Goal: Communication & Community: Answer question/provide support

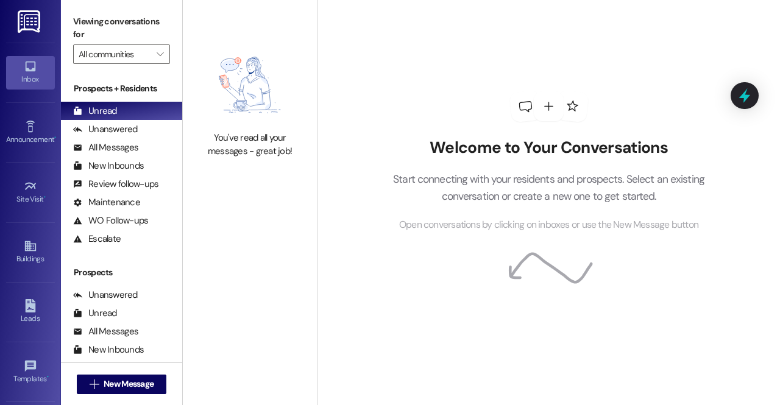
click at [227, 63] on img at bounding box center [249, 84] width 107 height 81
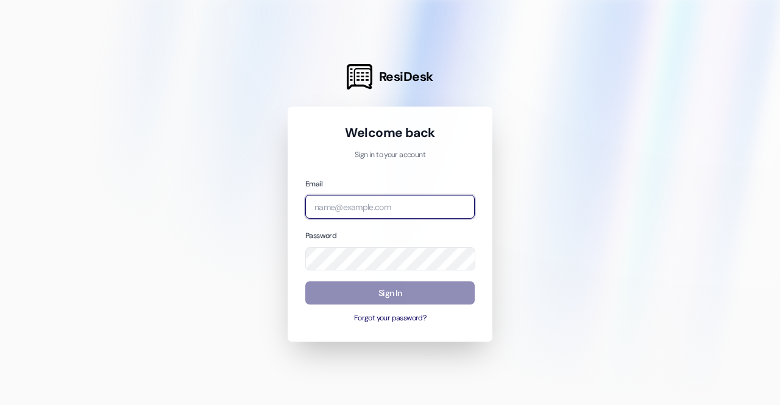
type input "leasing.southridge@redstoneresidential.com"
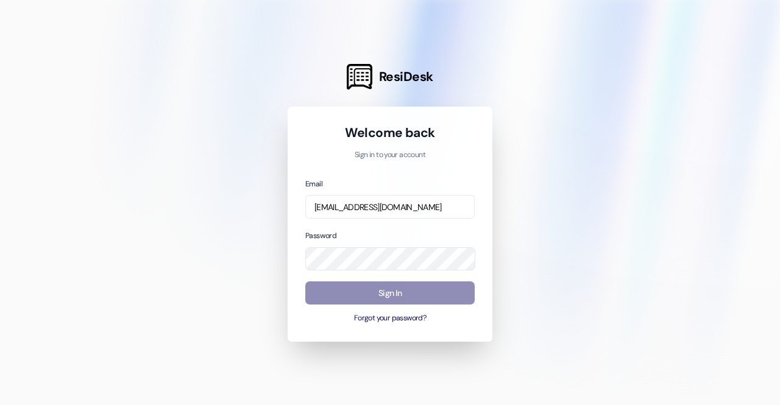
click at [339, 283] on button "Sign In" at bounding box center [389, 293] width 169 height 24
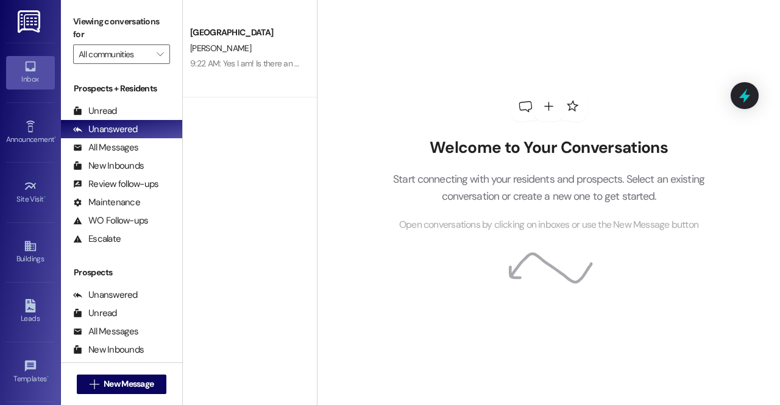
click at [565, 52] on div "Welcome to Your Conversations Start connecting with your residents and prospect…" at bounding box center [548, 162] width 365 height 324
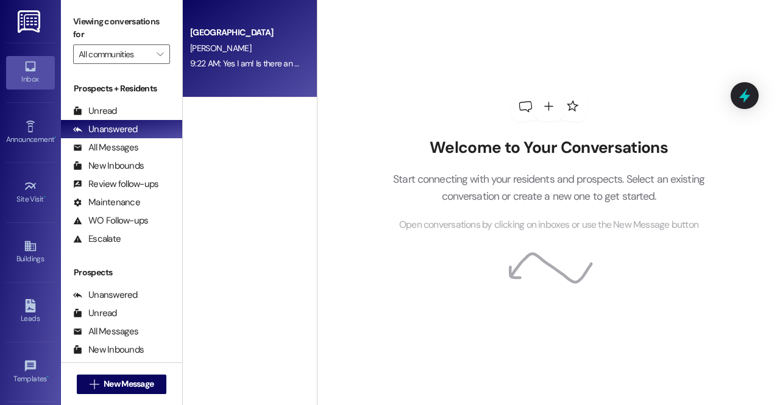
click at [281, 57] on div "9:22 AM: Yes I am! Is there an available apartment? 9:22 AM: Yes I am! Is there…" at bounding box center [246, 63] width 115 height 15
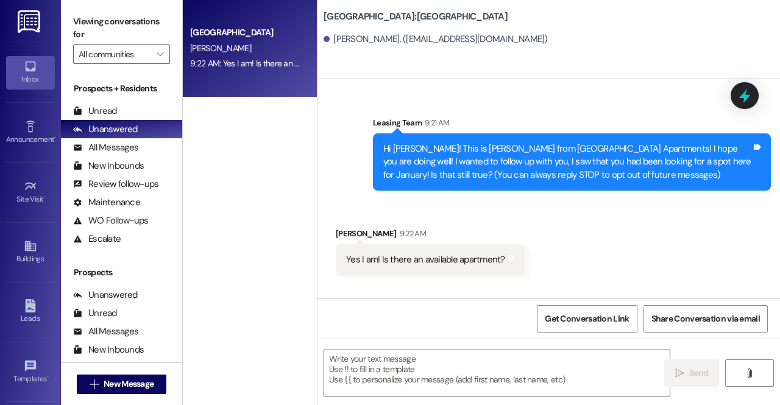
click at [384, 347] on div " Send " at bounding box center [548, 384] width 462 height 91
click at [345, 371] on textarea at bounding box center [496, 373] width 345 height 46
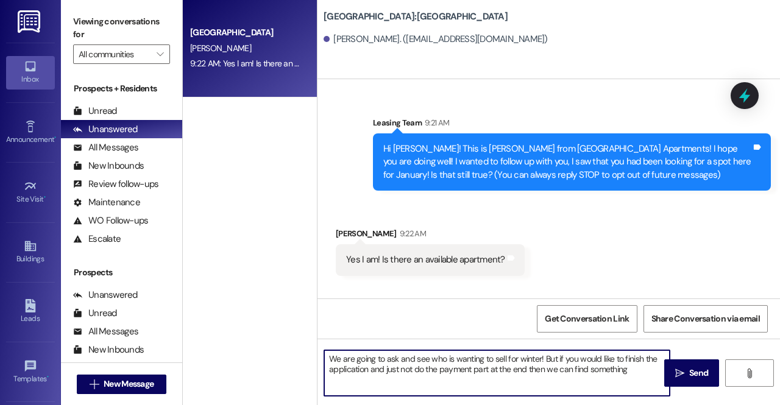
type textarea "We are going to ask and see who is wanting to sell for winter! But if you would…"
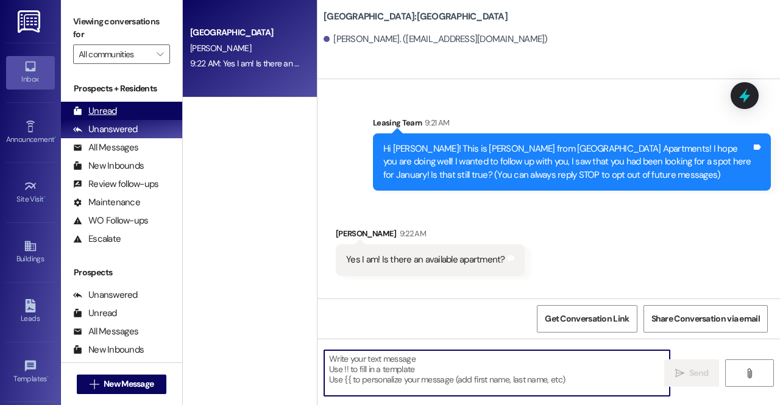
click at [107, 117] on div "Unread" at bounding box center [95, 111] width 44 height 13
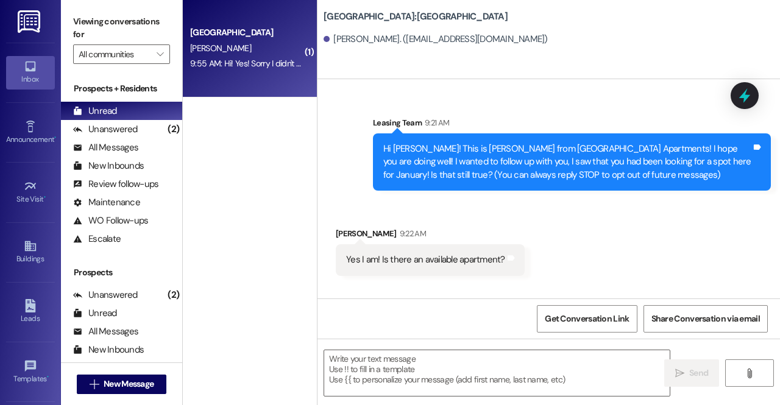
click at [283, 33] on div "[GEOGRAPHIC_DATA]" at bounding box center [246, 32] width 113 height 13
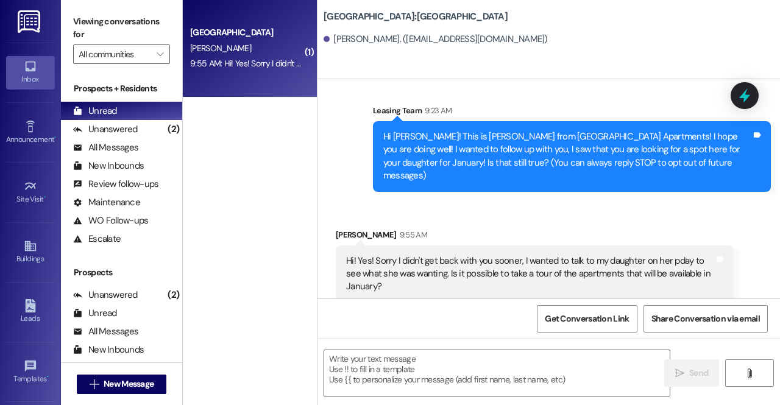
scroll to position [12, 0]
click at [256, 68] on div "10:18 AM: Ok I'll work on the application 10:18 AM: Ok I'll work on the applica…" at bounding box center [257, 63] width 135 height 11
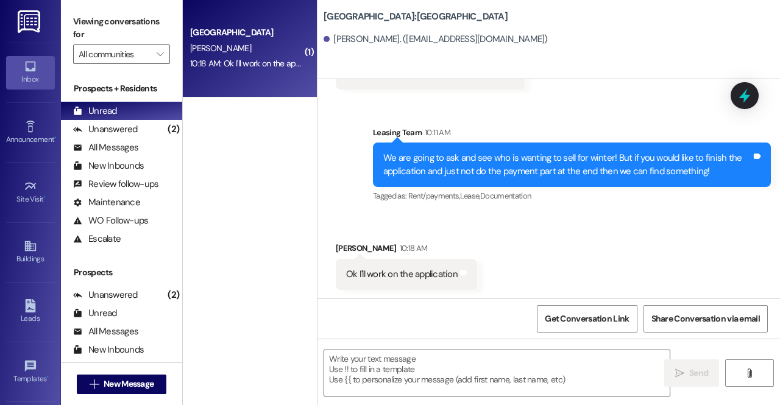
scroll to position [187, 0]
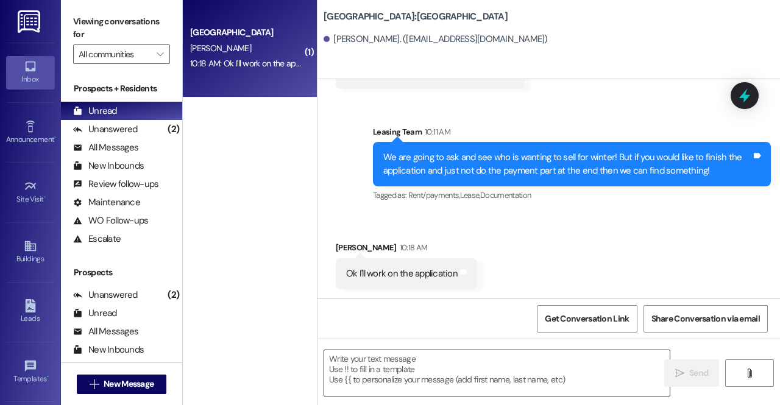
click at [379, 370] on textarea at bounding box center [496, 373] width 345 height 46
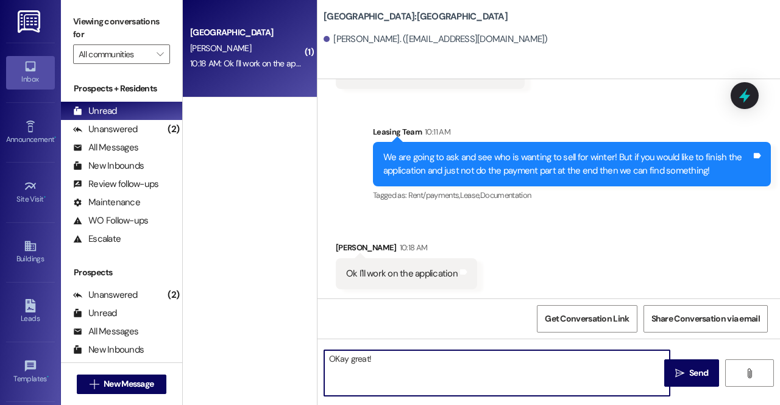
click at [337, 360] on textarea "OKay great!" at bounding box center [496, 373] width 345 height 46
type textarea "Okay great!"
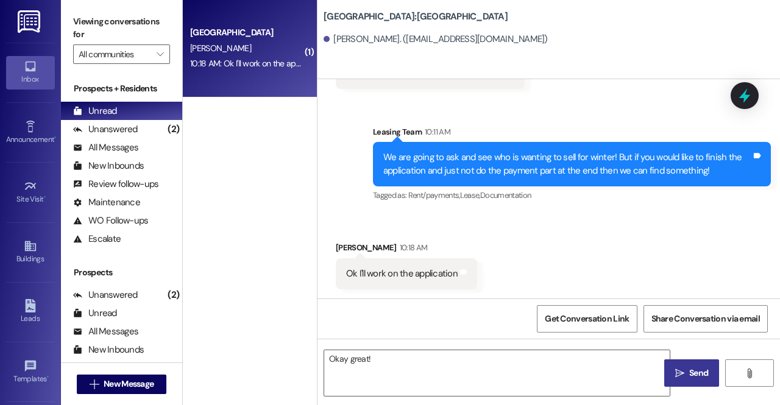
click at [671, 365] on button " Send" at bounding box center [691, 372] width 55 height 27
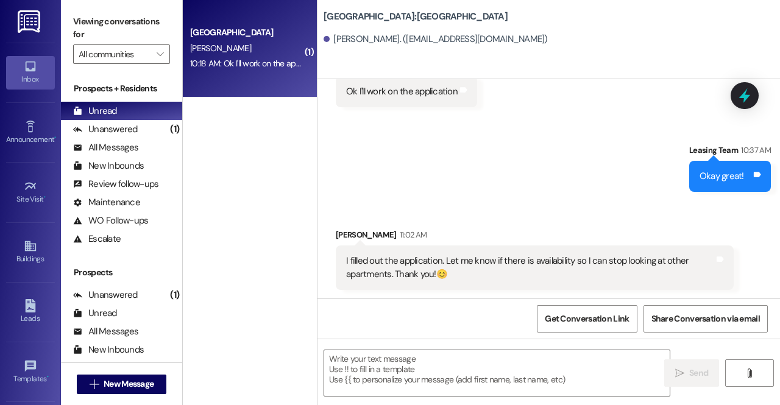
scroll to position [370, 0]
click at [35, 27] on img at bounding box center [30, 21] width 25 height 23
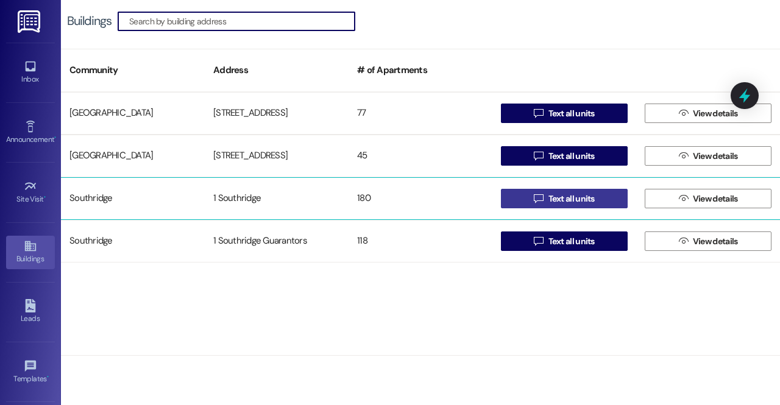
click at [590, 197] on span "Text all units" at bounding box center [571, 198] width 46 height 13
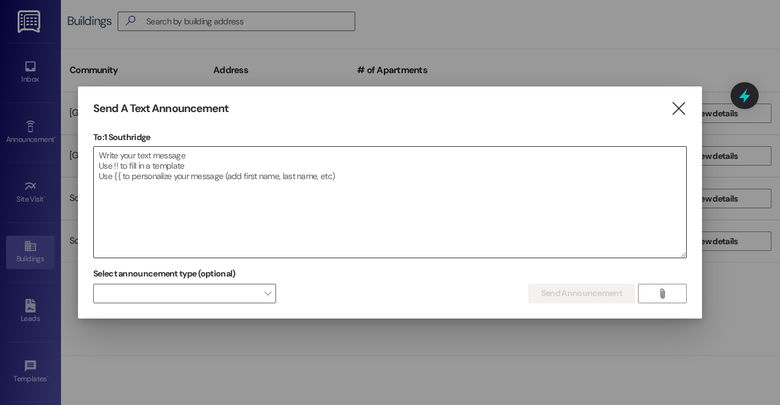
click at [437, 178] on textarea at bounding box center [390, 202] width 592 height 111
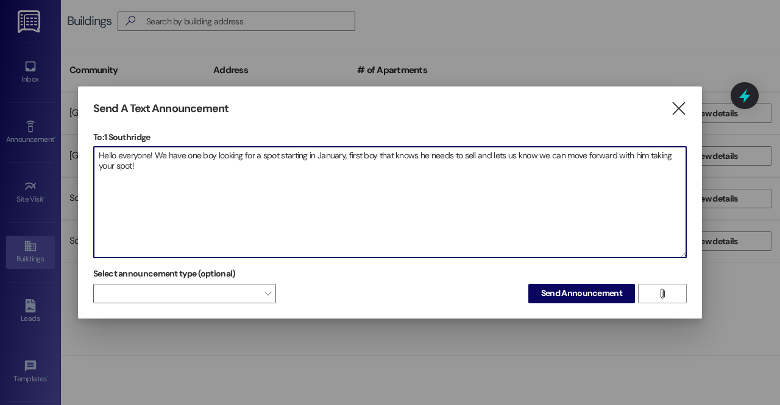
click at [393, 151] on textarea "Hello everyone! We have one boy looking for a spot starting in January, first b…" at bounding box center [390, 202] width 592 height 111
click at [446, 153] on textarea "Hello everyone! We have one boy looking for a spot starting in January, first b…" at bounding box center [390, 202] width 592 height 111
drag, startPoint x: 510, startPoint y: 154, endPoint x: 572, endPoint y: 157, distance: 61.6
click at [572, 157] on textarea "Hello everyone! We have one boy looking for a spot starting in January, first b…" at bounding box center [390, 202] width 592 height 111
type textarea "Hello everyone! We have one boy looking for a spot starting in January, first b…"
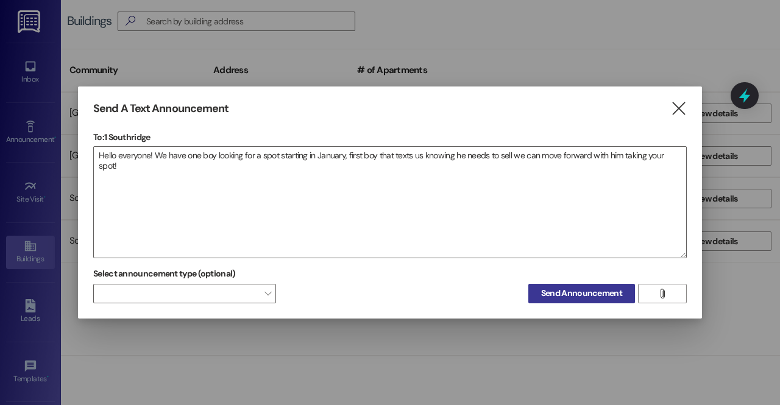
click at [554, 297] on span "Send Announcement" at bounding box center [581, 293] width 81 height 13
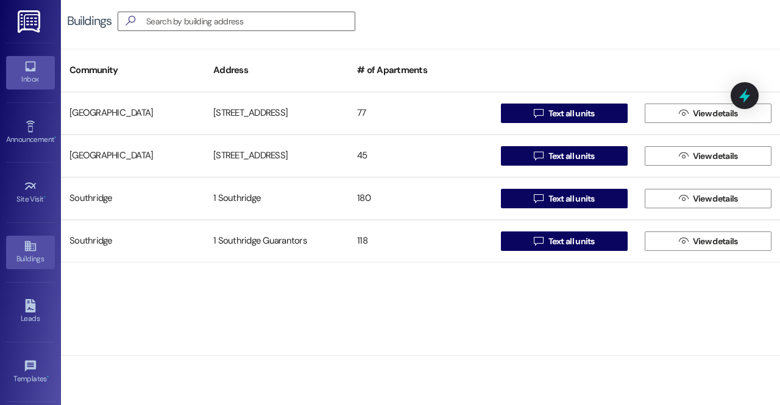
click at [30, 74] on div "Inbox" at bounding box center [30, 79] width 61 height 12
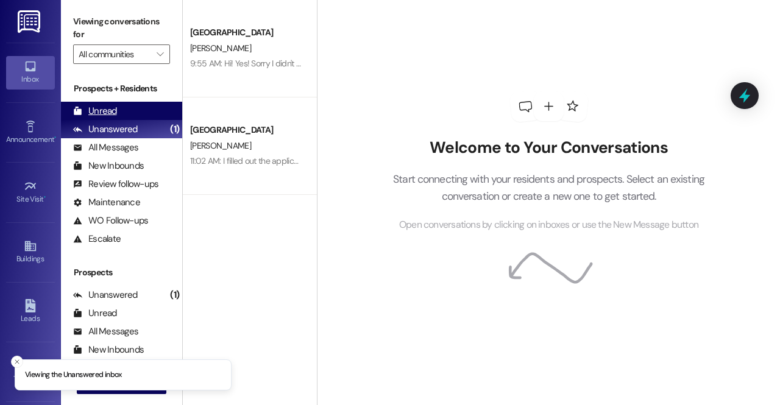
click at [126, 104] on div "Unread (0)" at bounding box center [121, 111] width 121 height 18
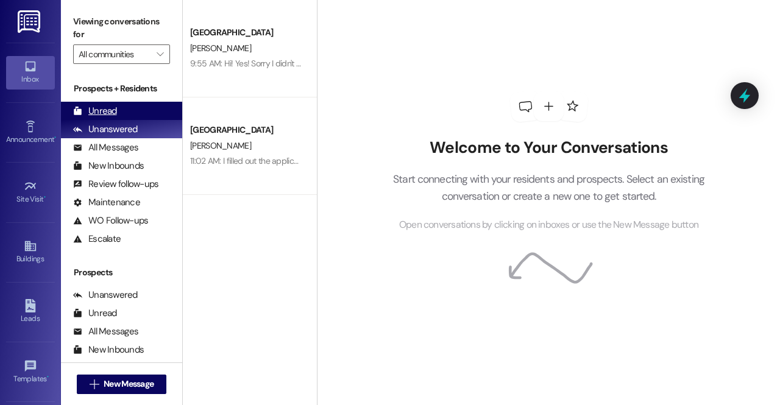
click at [135, 105] on div "Unread (0)" at bounding box center [121, 111] width 121 height 18
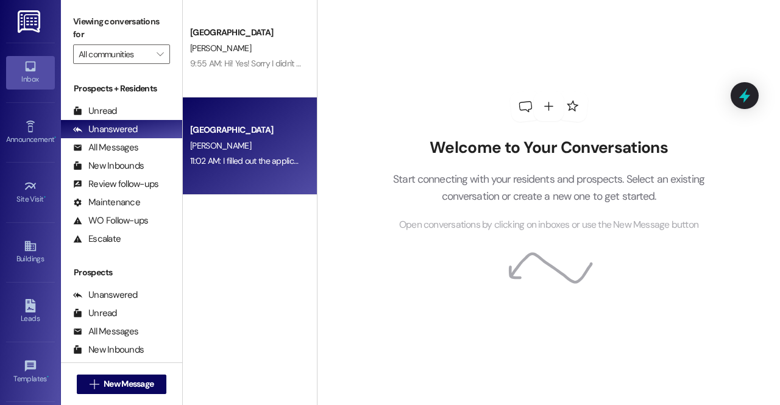
click at [230, 108] on div "Southridge Prospect P. Bateman 11:02 AM: I filled out the application. Let me k…" at bounding box center [250, 145] width 134 height 97
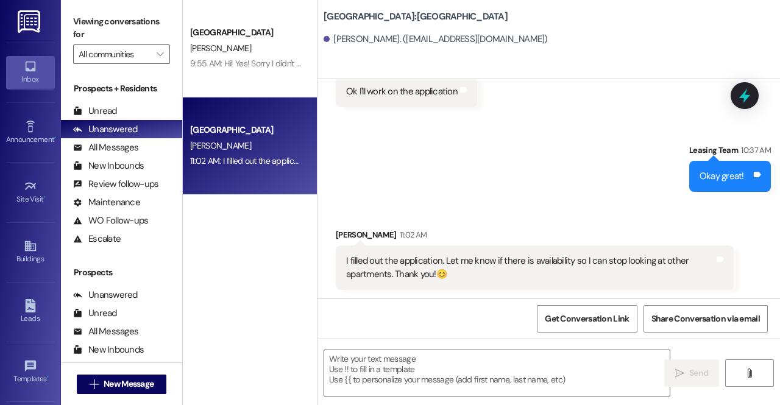
scroll to position [370, 0]
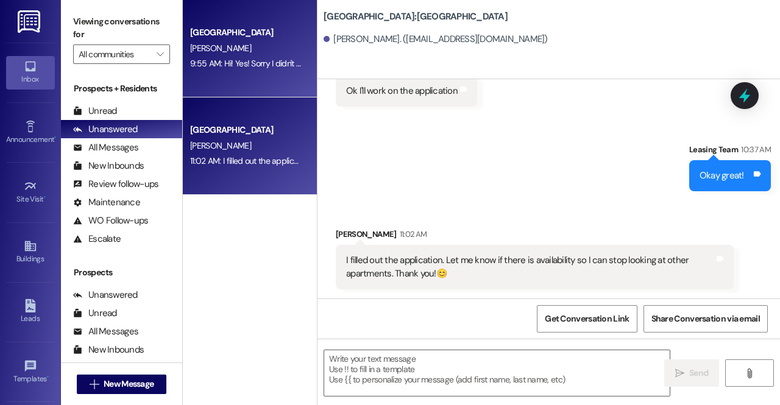
click at [248, 79] on div "Southridge Prospect K. Thornock 9:55 AM: Hi! Yes! Sorry I didn't get back with …" at bounding box center [250, 48] width 134 height 97
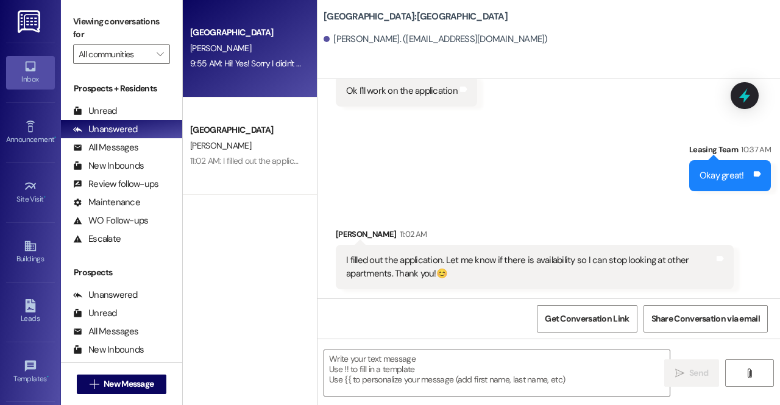
scroll to position [12, 0]
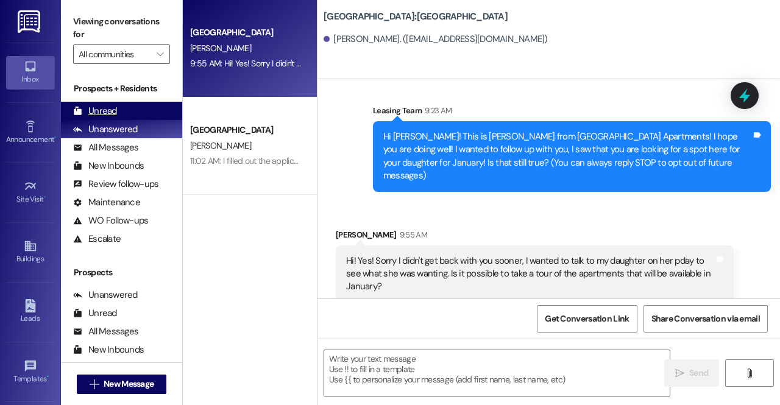
click at [139, 105] on div "Unread (0)" at bounding box center [121, 111] width 121 height 18
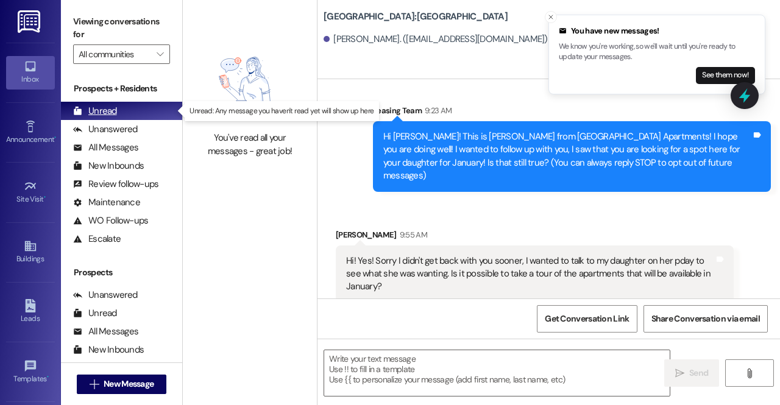
click at [101, 103] on div "Unread (0)" at bounding box center [121, 111] width 121 height 18
click at [110, 113] on div "Unread" at bounding box center [95, 111] width 44 height 13
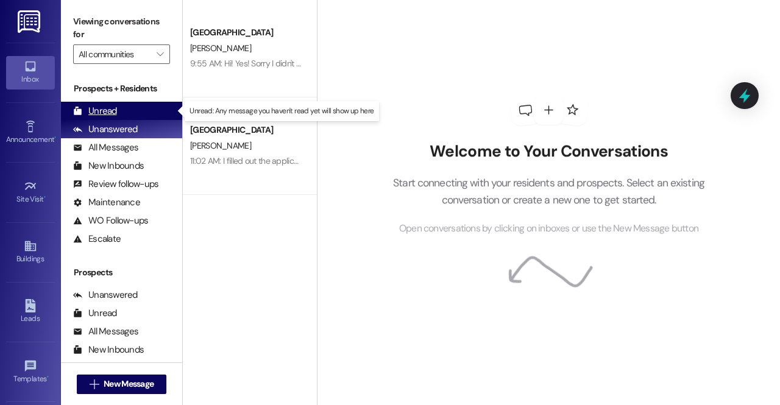
click at [138, 108] on div "Unread (0)" at bounding box center [121, 111] width 121 height 18
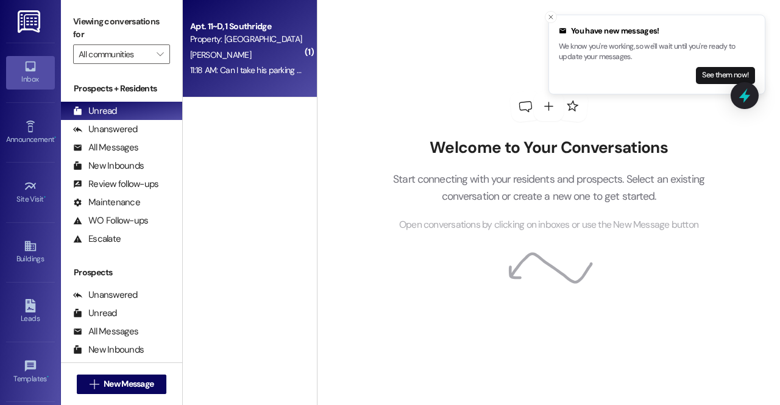
click at [230, 82] on div "Apt. 11~D, 1 Southridge Property: Southridge [PERSON_NAME] 11:18 AM: Can I take…" at bounding box center [250, 48] width 134 height 97
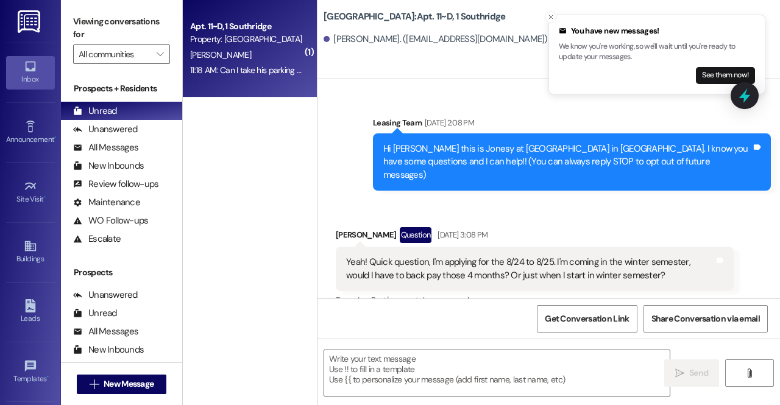
click at [252, 65] on div "11:18 AM: Can I take his parking spot? 11:18 AM: Can I take his parking spot?" at bounding box center [253, 70] width 126 height 11
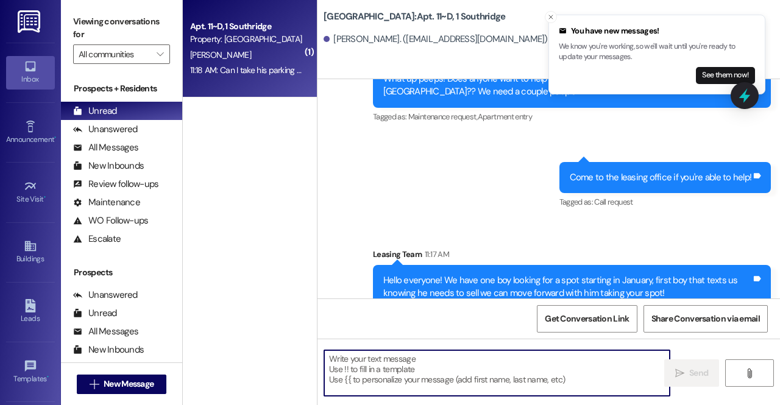
click at [473, 374] on textarea at bounding box center [496, 373] width 345 height 46
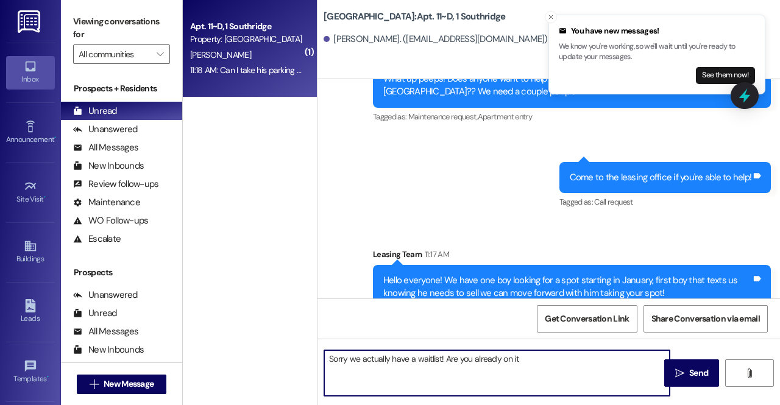
type textarea "Sorry we actually have a waitlist! Are you already on it>"
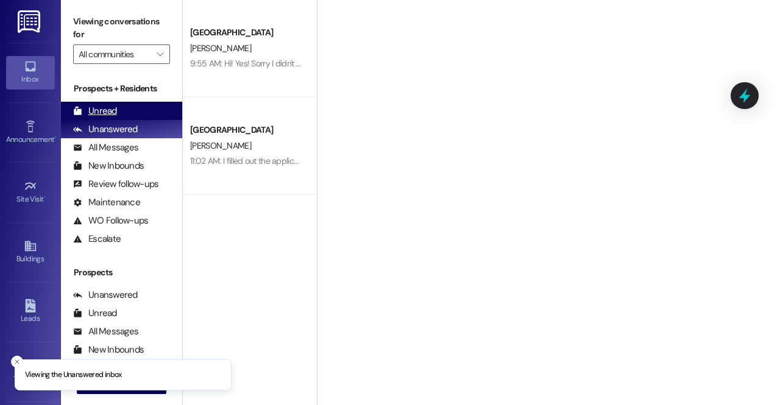
click at [138, 102] on div "Unread (0)" at bounding box center [121, 111] width 121 height 18
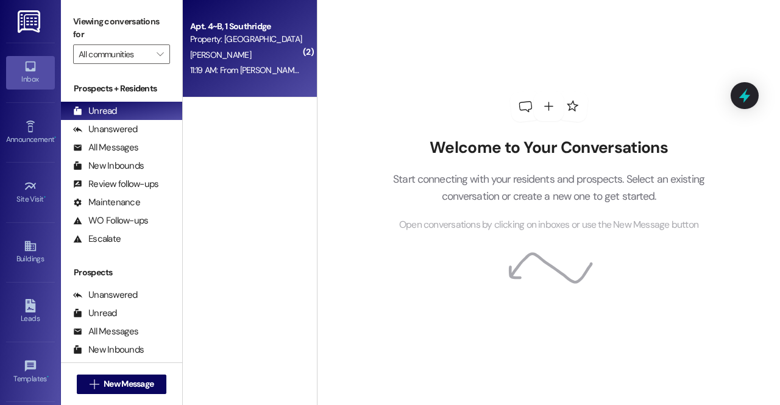
click at [236, 23] on div "Apt. 4~B, 1 Southridge" at bounding box center [246, 26] width 113 height 13
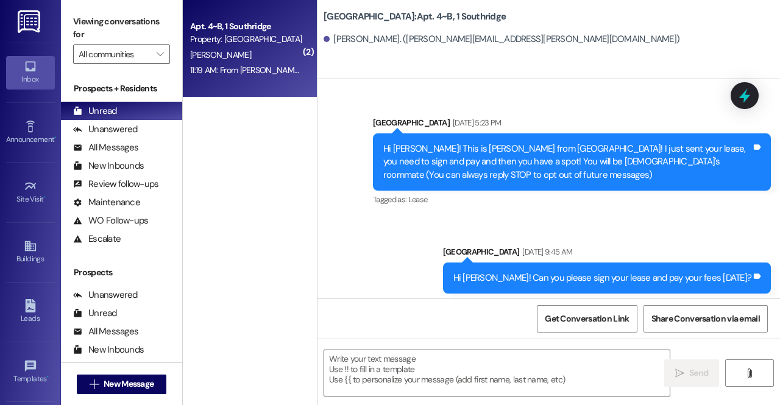
scroll to position [33549, 0]
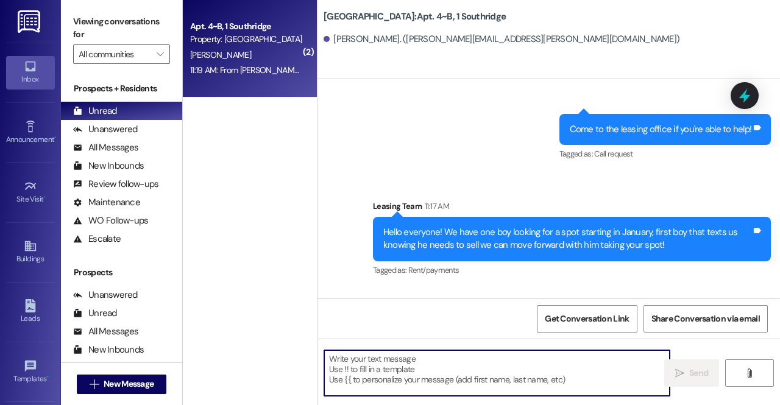
click at [397, 374] on textarea at bounding box center [496, 373] width 345 height 46
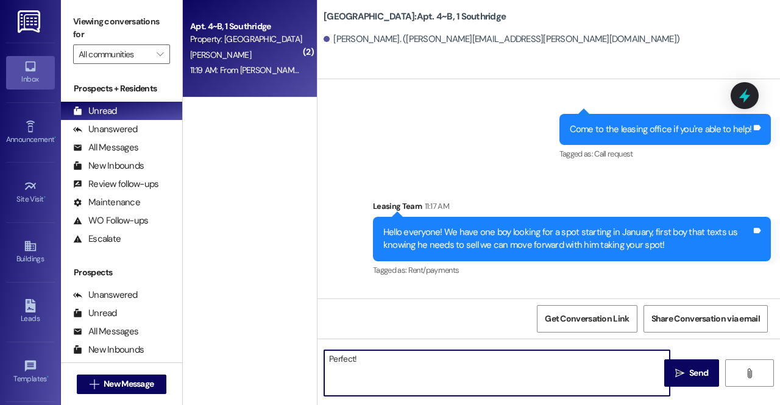
type textarea "Perfect!"
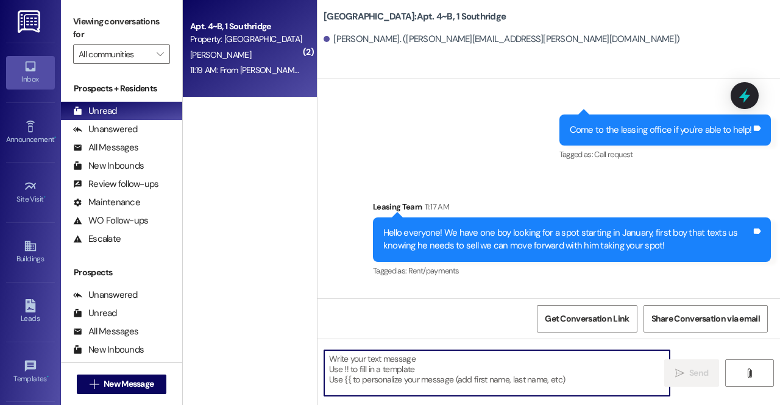
scroll to position [33634, 0]
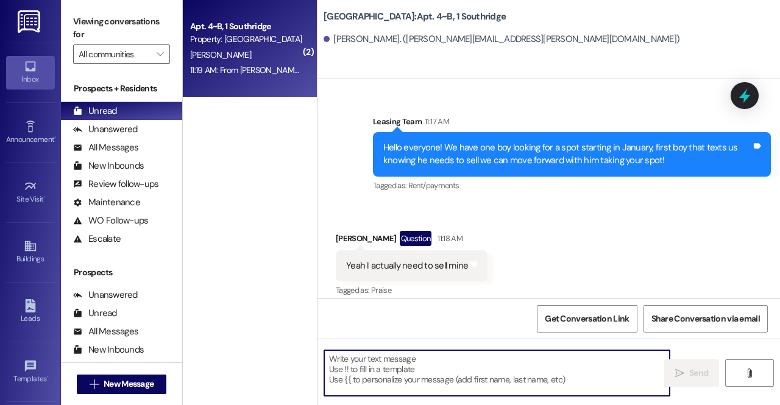
click at [385, 382] on textarea at bounding box center [496, 373] width 345 height 46
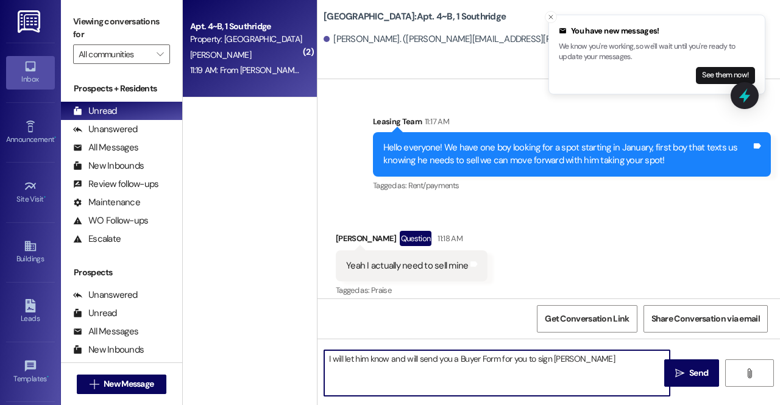
type textarea "I will let him know and will send you a Buyer Form for you to sign soon"
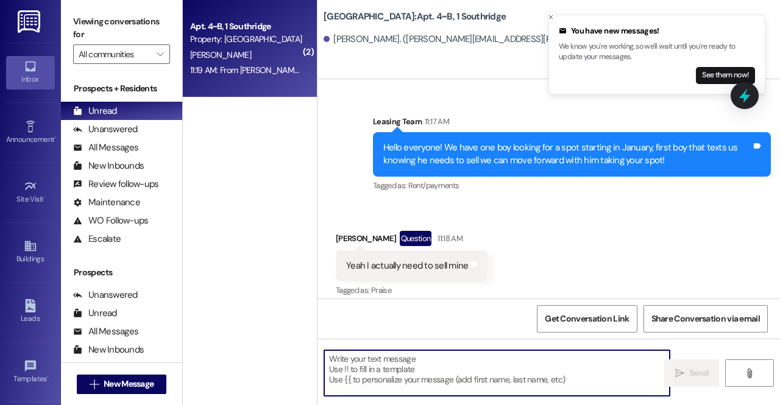
scroll to position [33549, 0]
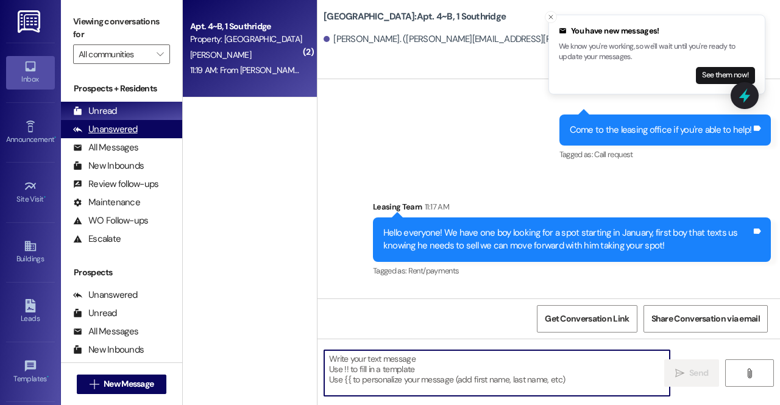
click at [143, 131] on div "Unanswered (0)" at bounding box center [121, 129] width 121 height 18
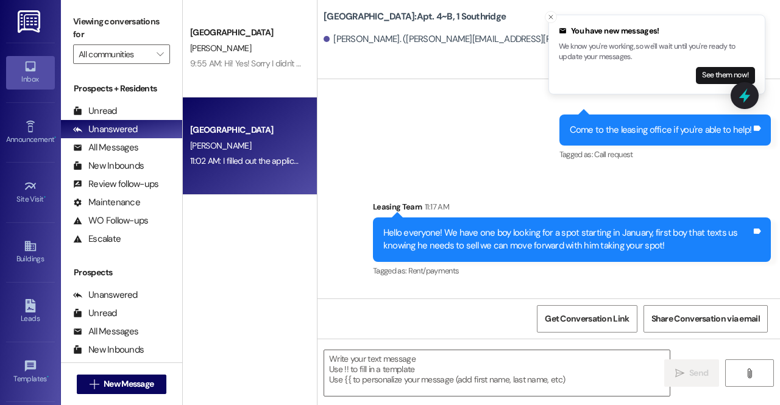
click at [228, 147] on span "P. Bateman" at bounding box center [220, 145] width 61 height 11
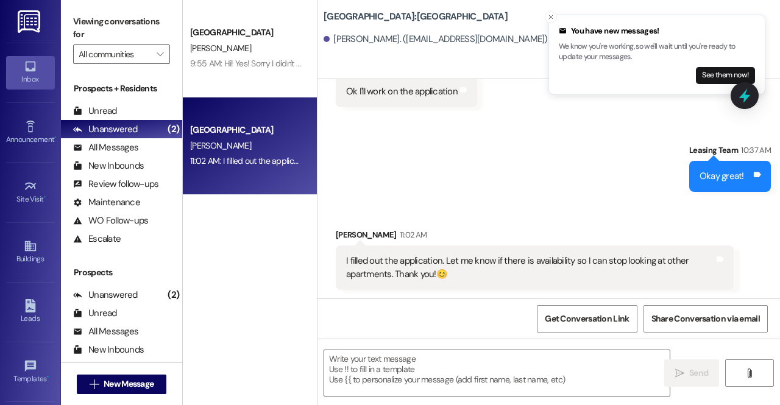
scroll to position [370, 0]
click at [385, 389] on textarea at bounding box center [496, 373] width 345 height 46
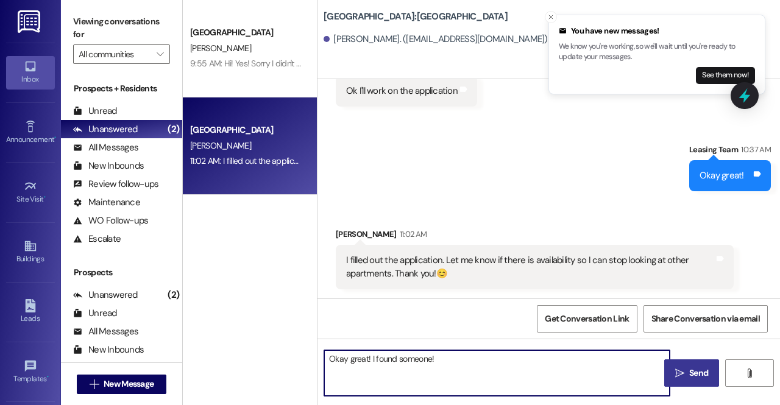
type textarea "Okay great! I found someone!"
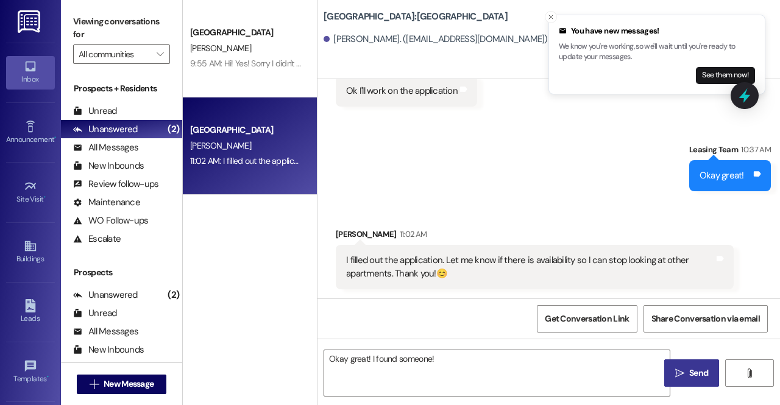
click at [674, 381] on button " Send" at bounding box center [691, 372] width 55 height 27
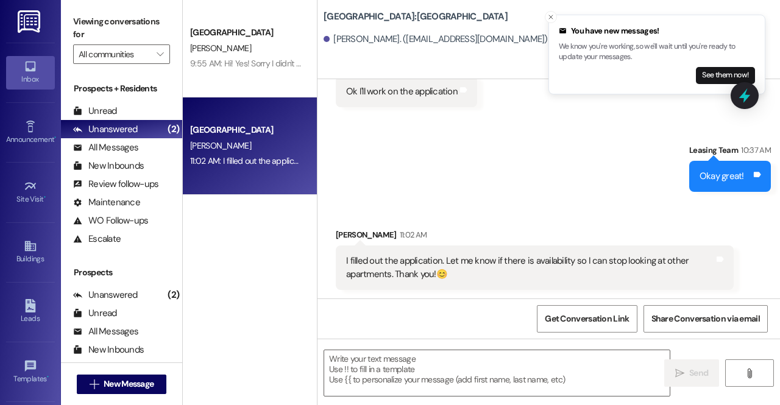
scroll to position [454, 0]
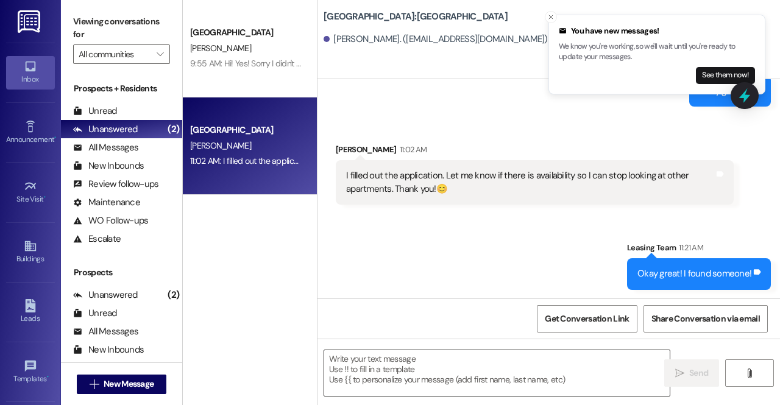
click at [408, 370] on textarea at bounding box center [496, 373] width 345 height 46
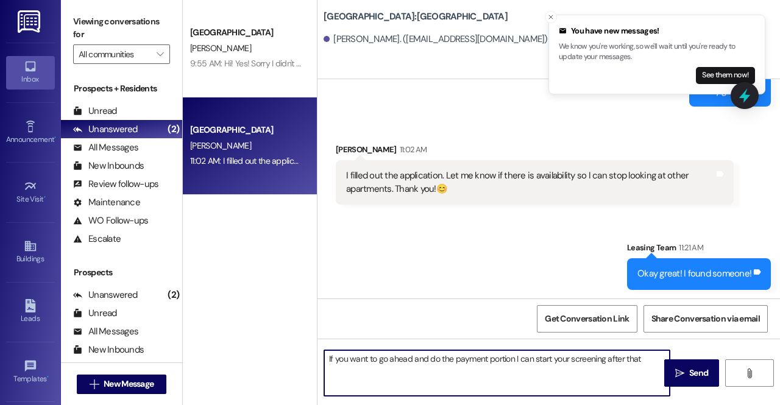
type textarea "If you want to go ahead and do the payment portion I can start your screening a…"
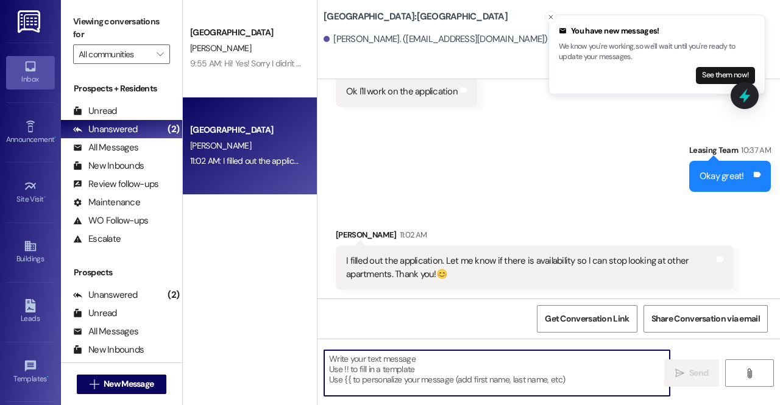
scroll to position [540, 0]
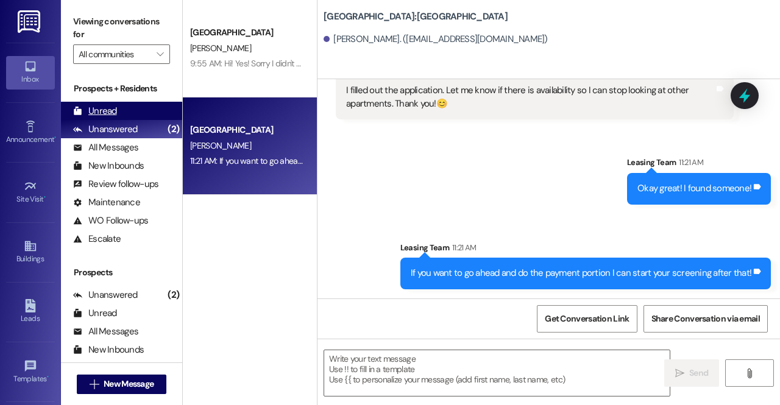
click at [156, 108] on div "Unread (0)" at bounding box center [121, 111] width 121 height 18
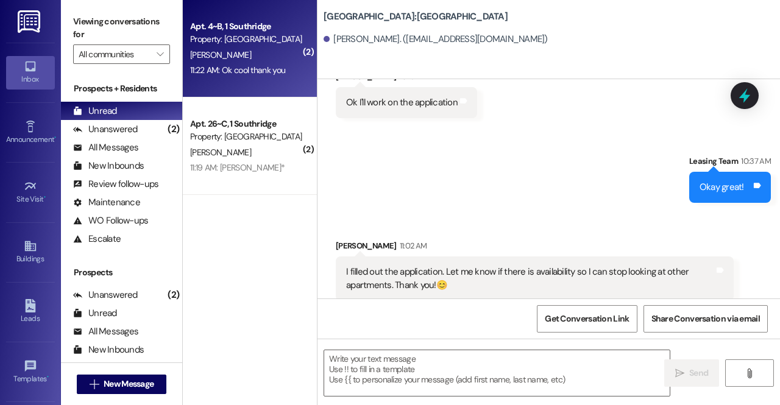
scroll to position [369, 0]
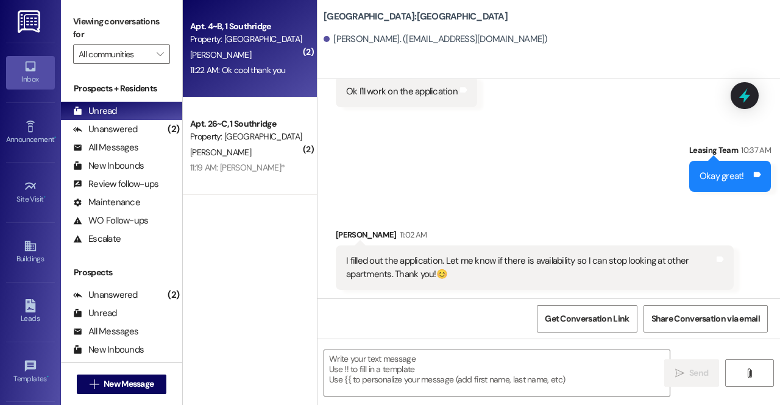
click at [239, 61] on div "O. Dirkmaat" at bounding box center [246, 55] width 115 height 15
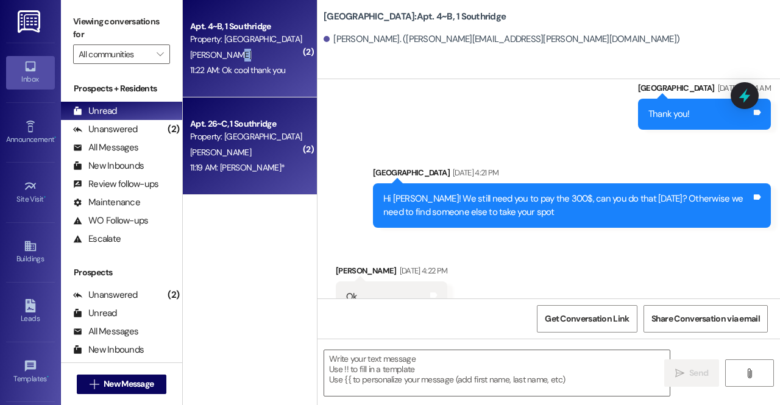
click at [265, 168] on div "11:19 AM: Samuel Travis* 11:19 AM: Samuel Travis*" at bounding box center [237, 167] width 94 height 11
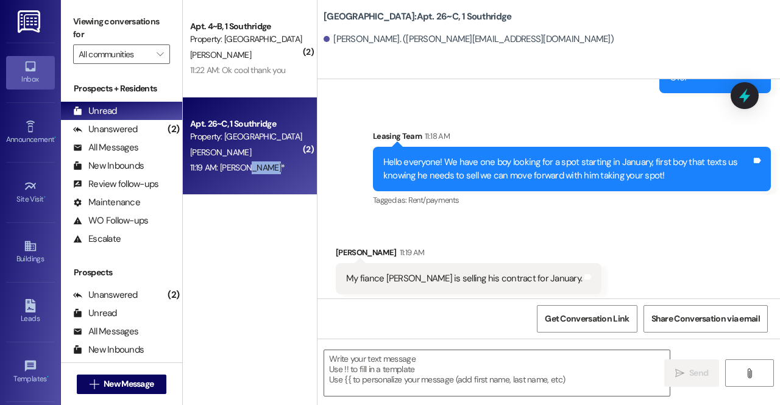
scroll to position [17571, 0]
click at [423, 378] on textarea at bounding box center [496, 373] width 345 height 46
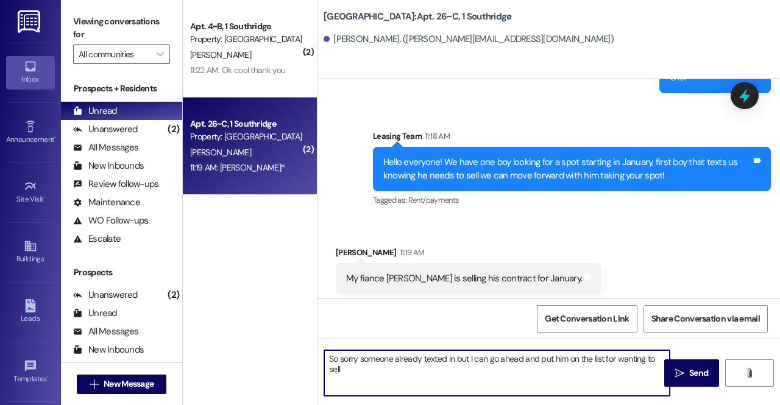
type textarea "So sorry someone already texted in but I can go ahead and put him on the list f…"
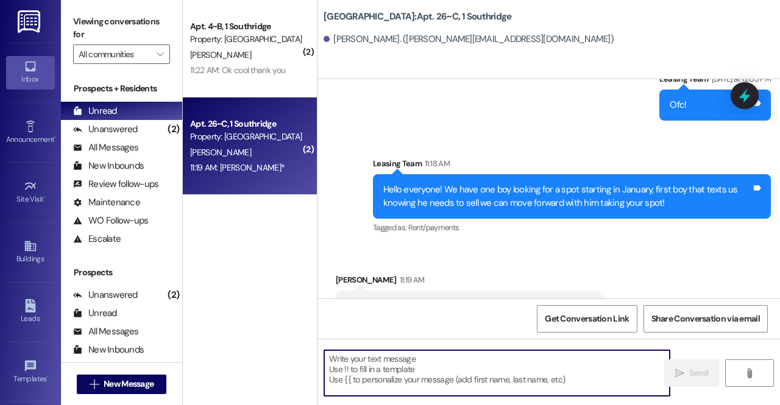
scroll to position [17656, 0]
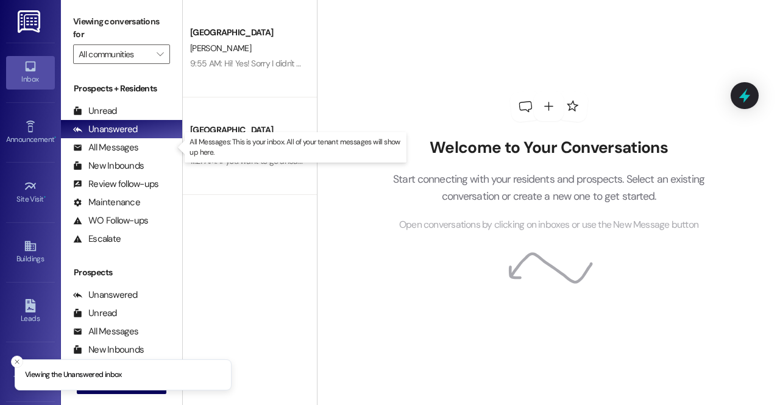
click at [219, 141] on p "All Messages: This is your inbox. All of your tenant messages will show up here." at bounding box center [295, 147] width 212 height 21
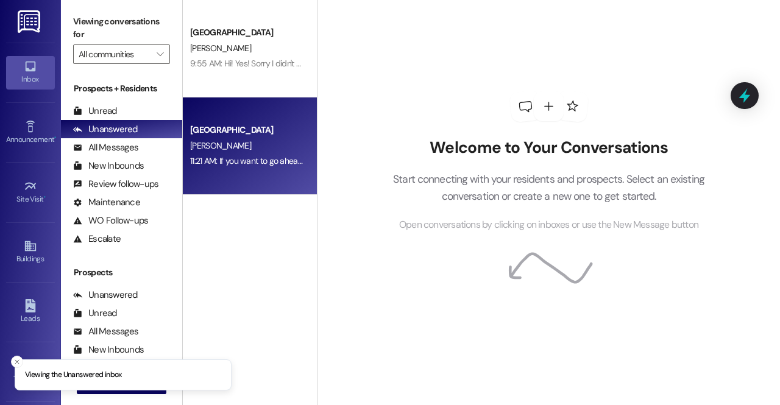
click at [268, 120] on div "Southridge Prospect P. Bateman 11:21 AM: If you want to go ahead and do the pay…" at bounding box center [250, 145] width 134 height 97
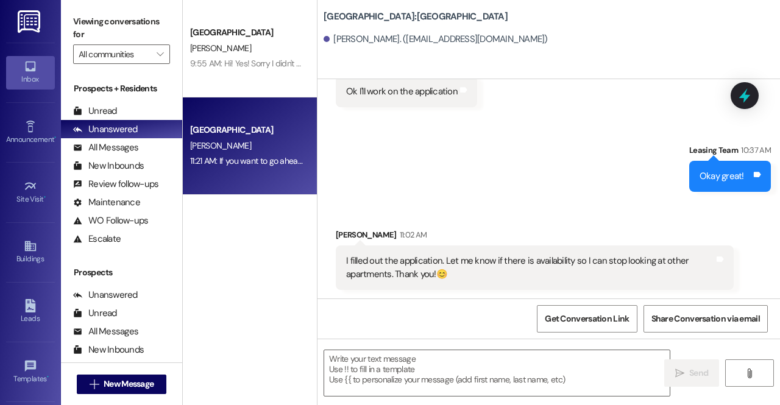
scroll to position [541, 0]
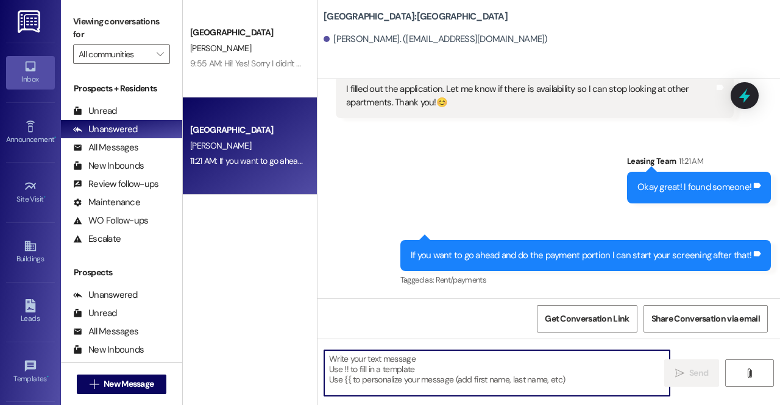
click at [378, 371] on textarea at bounding box center [496, 373] width 345 height 46
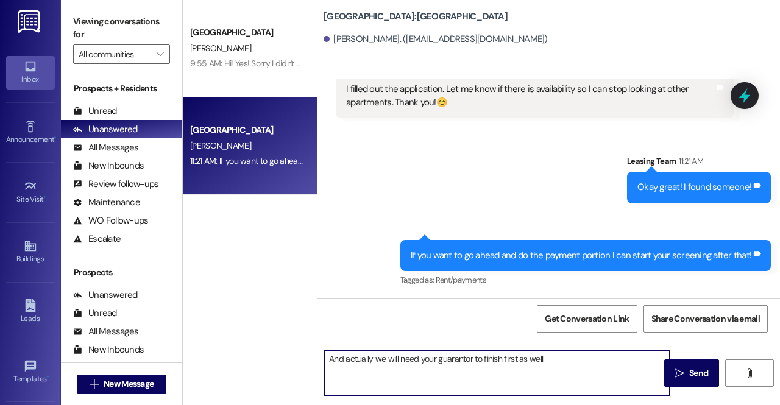
type textarea "And actually we will need your guarantor to finish first as well!"
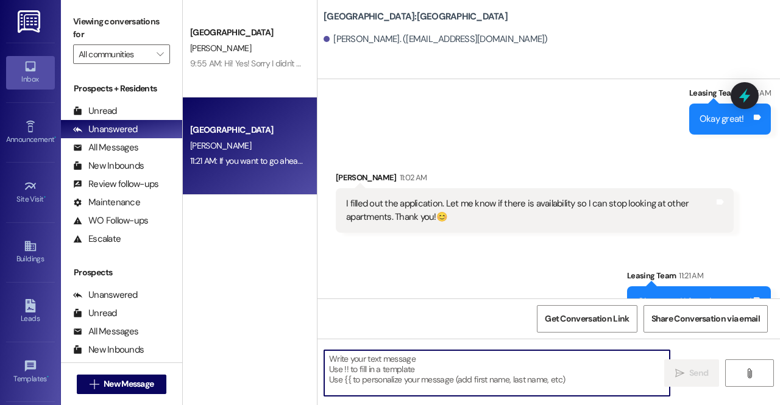
scroll to position [369, 0]
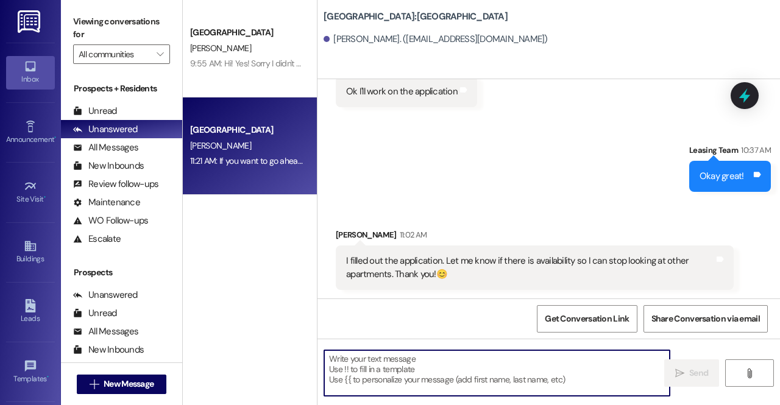
click at [379, 377] on textarea at bounding box center [496, 373] width 345 height 46
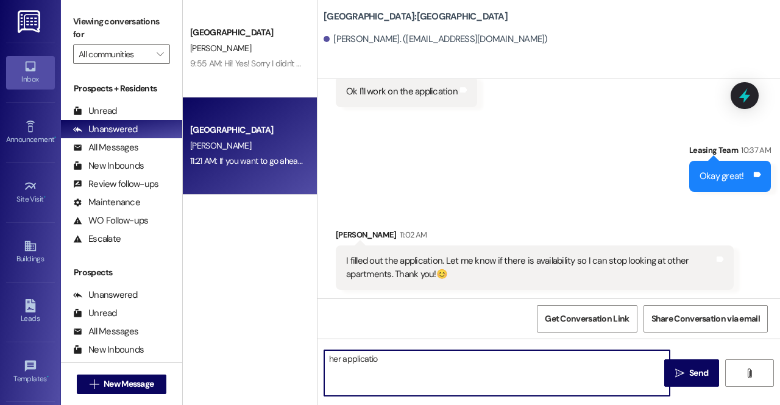
type textarea "her application"
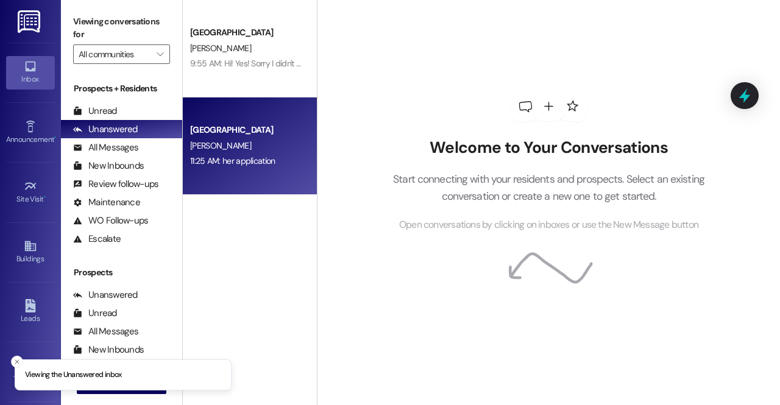
click at [193, 147] on span "P. Bateman" at bounding box center [220, 145] width 61 height 11
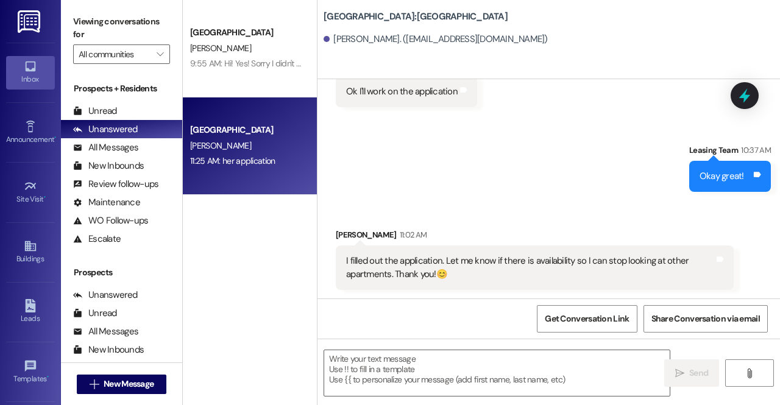
scroll to position [676, 0]
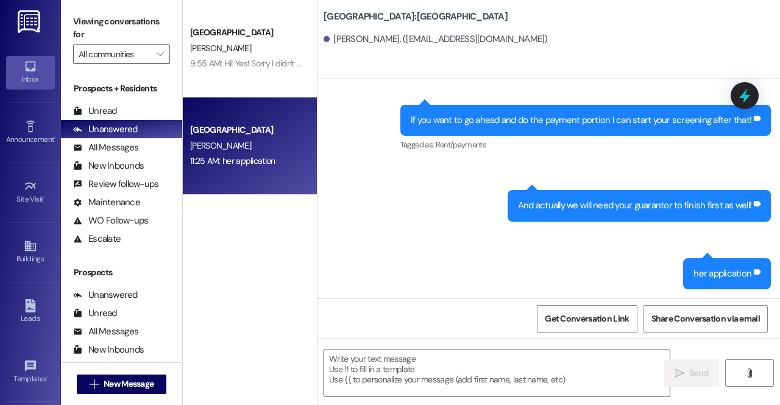
click at [426, 373] on textarea at bounding box center [496, 373] width 345 height 46
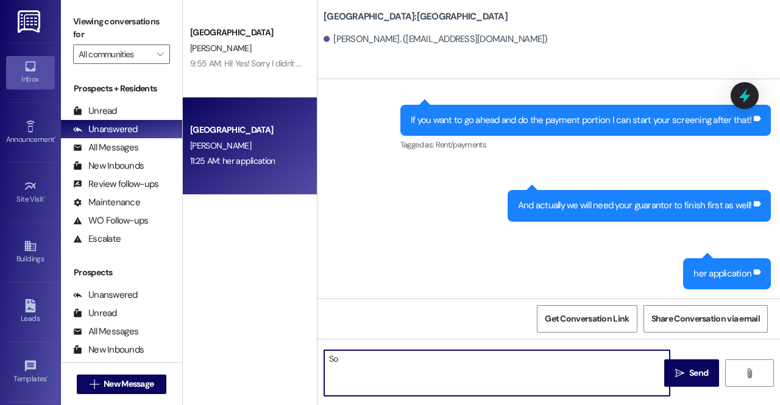
type textarea "S"
type textarea "Also I need to put an approximate move-in day, do you have a day you are possib…"
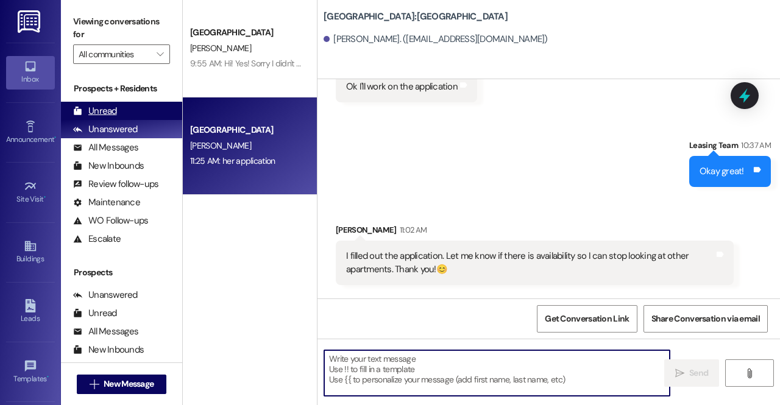
scroll to position [369, 0]
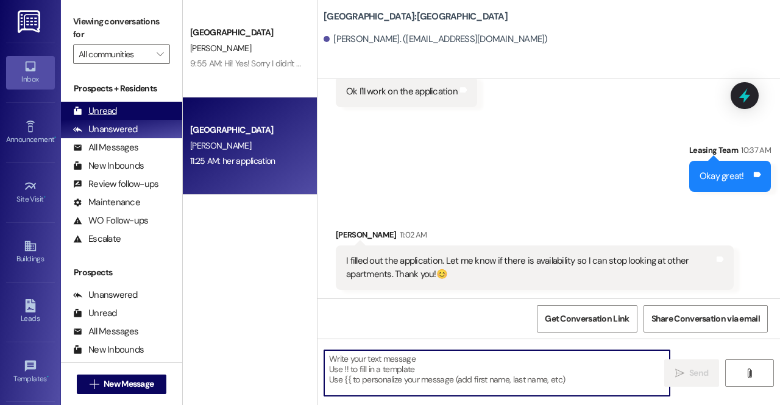
click at [142, 107] on div "Unread (0)" at bounding box center [121, 111] width 121 height 18
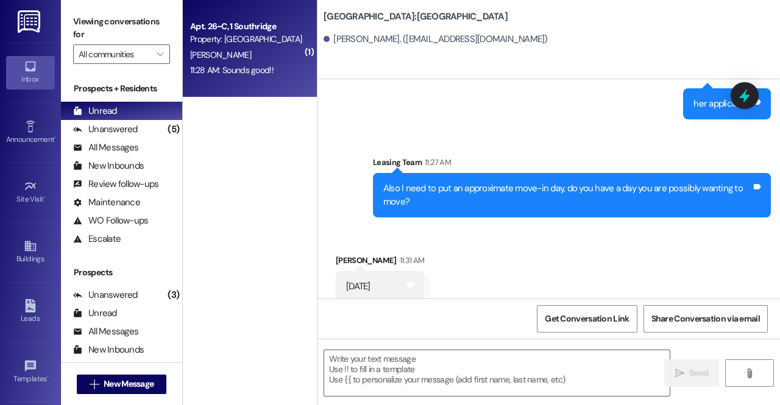
scroll to position [859, 0]
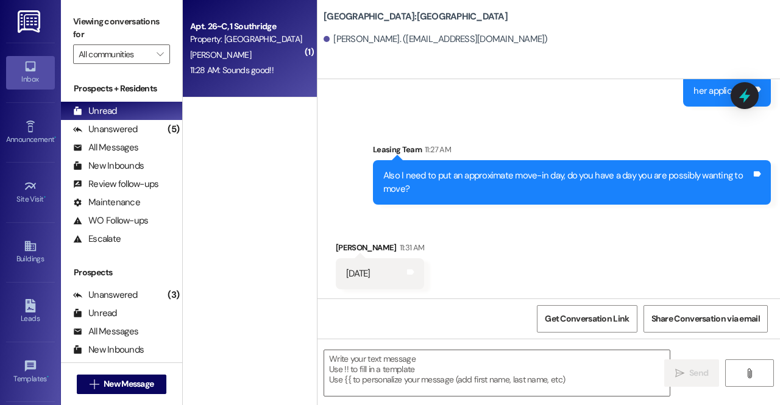
click at [243, 15] on div "Apt. 26~C, 1 Southridge Property: Southridge J. Cummings 11:28 AM: Sounds good!…" at bounding box center [250, 48] width 134 height 97
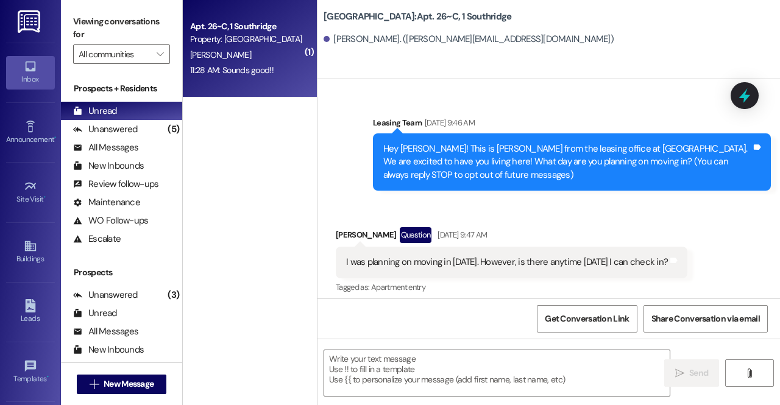
scroll to position [17759, 0]
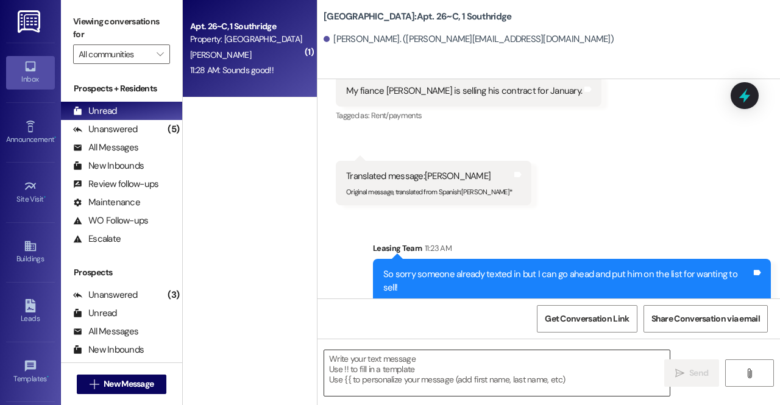
click at [385, 370] on textarea at bounding box center [496, 373] width 345 height 46
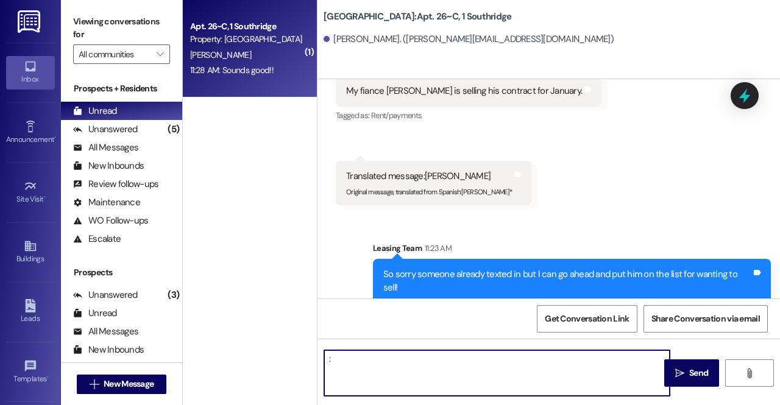
type textarea ":)"
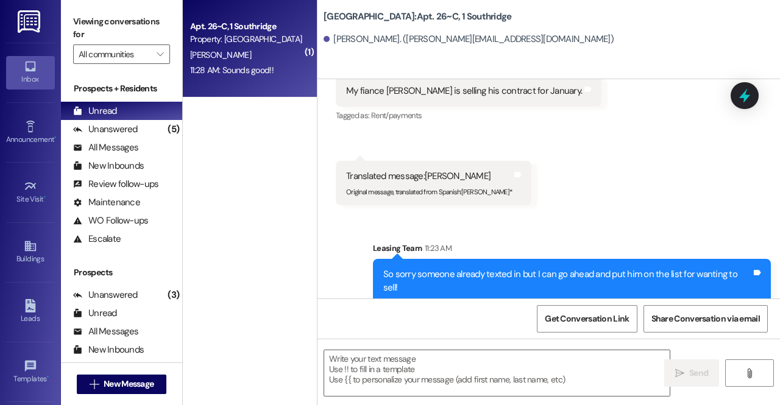
drag, startPoint x: 303, startPoint y: 192, endPoint x: 259, endPoint y: 122, distance: 82.3
click at [259, 122] on div "( 1 ) Apt. 26~C, 1 Southridge Property: Southridge J. Cummings 11:28 AM: Sounds…" at bounding box center [250, 159] width 134 height 319
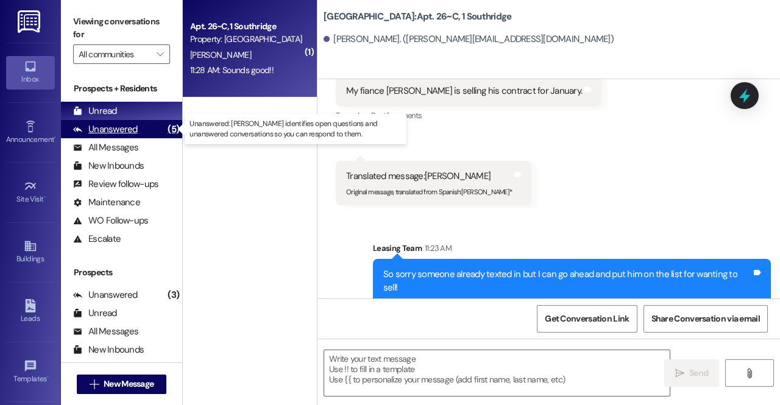
click at [157, 127] on div "Unanswered (5)" at bounding box center [121, 129] width 121 height 18
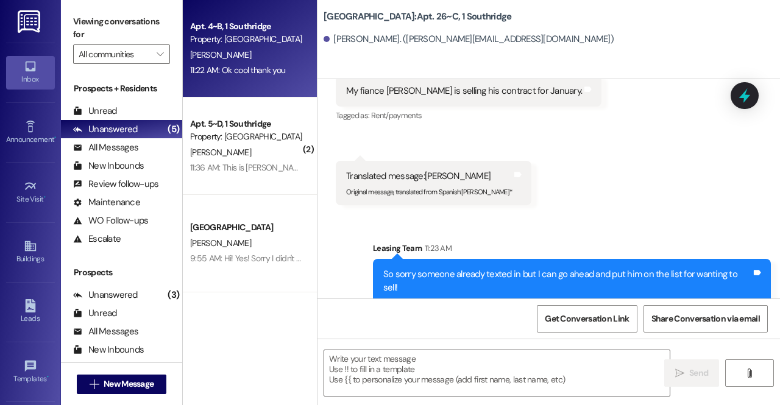
click at [250, 73] on div "11:22 AM: Ok cool thank you 11:22 AM: Ok cool thank you" at bounding box center [237, 70] width 95 height 11
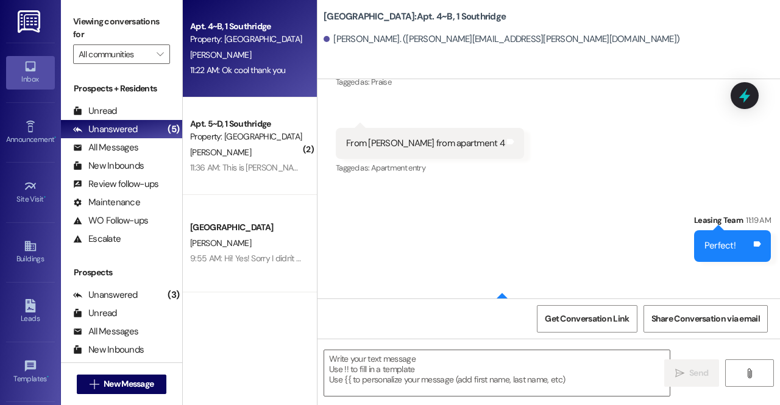
scroll to position [33893, 0]
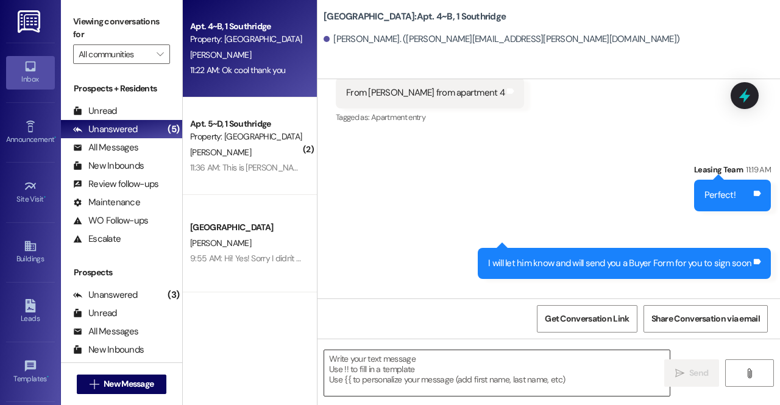
click at [387, 381] on textarea at bounding box center [496, 373] width 345 height 46
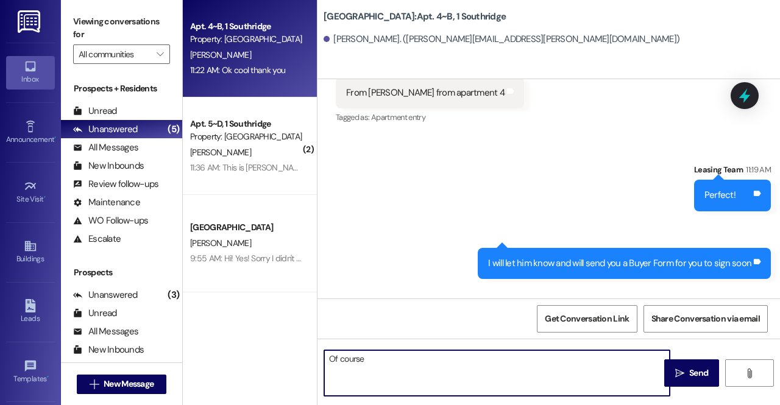
click at [387, 381] on textarea "Of course" at bounding box center [496, 373] width 345 height 46
type textarea "Of course!"
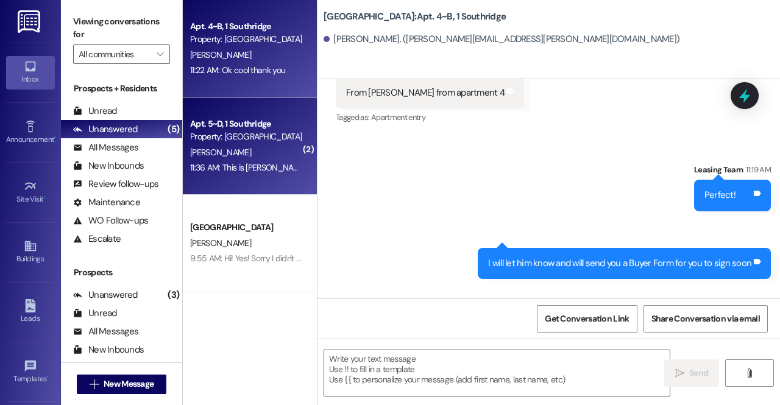
click at [240, 148] on div "S. Travis" at bounding box center [246, 152] width 115 height 15
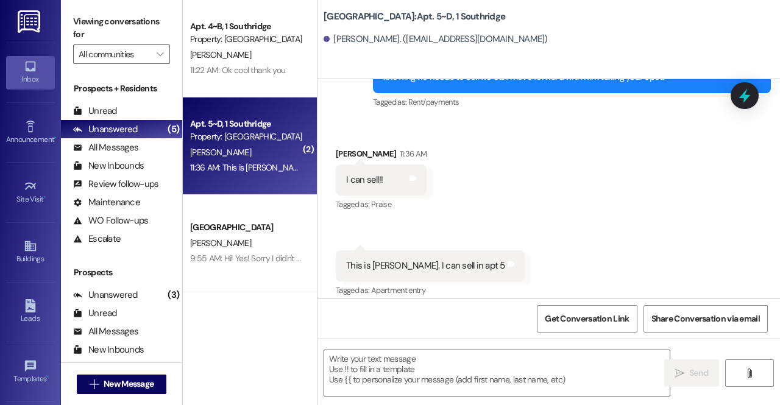
scroll to position [3121, 0]
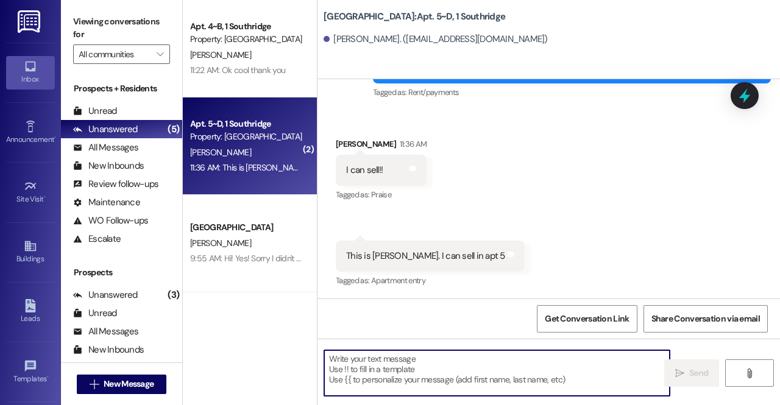
click at [384, 374] on textarea at bounding box center [496, 373] width 345 height 46
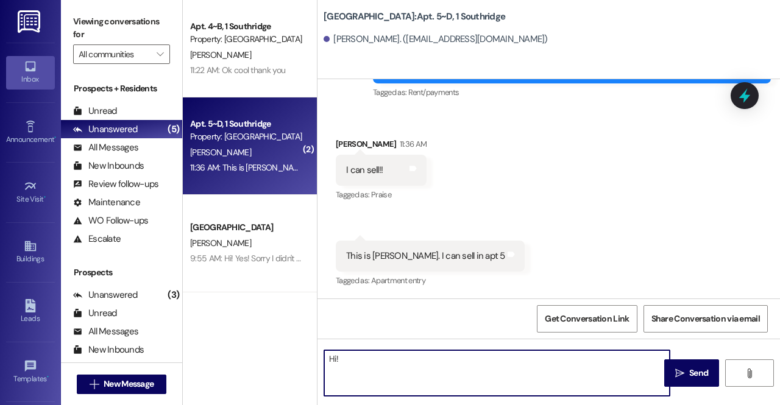
type textarea "Hi! i"
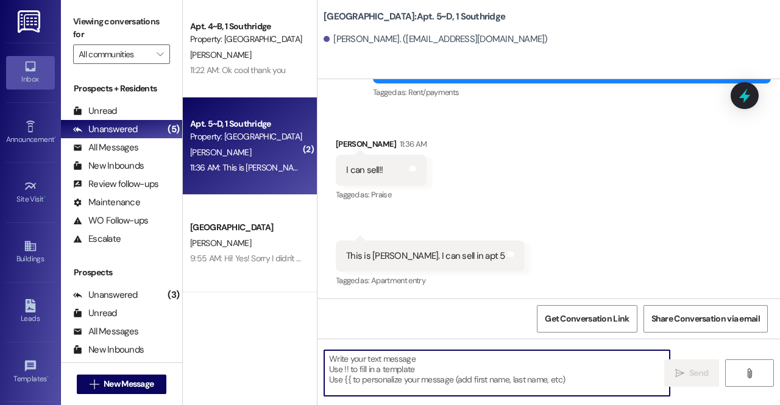
scroll to position [3206, 0]
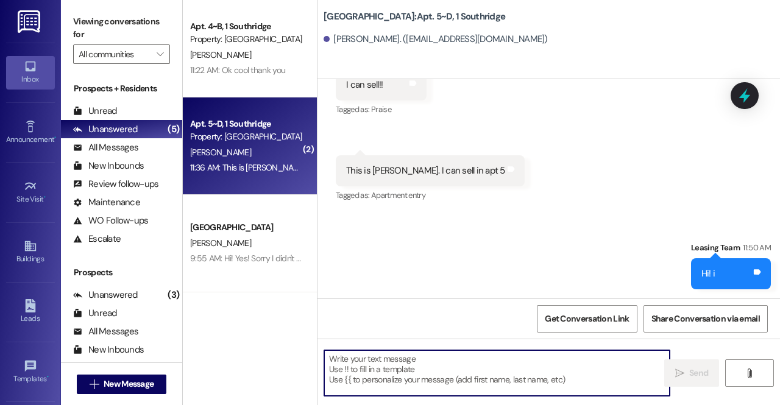
click at [351, 377] on textarea at bounding box center [496, 373] width 345 height 46
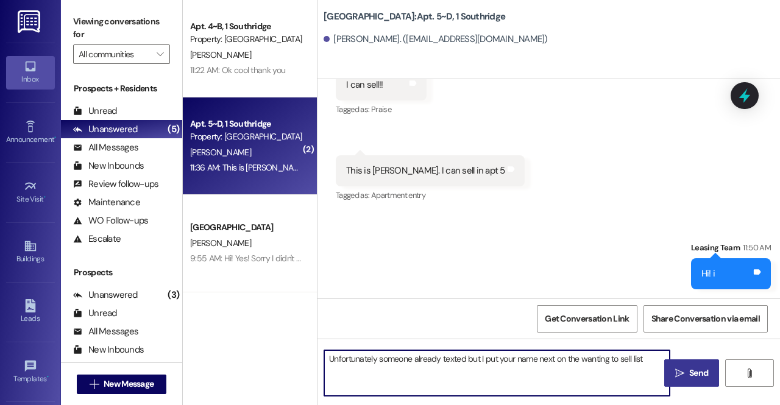
type textarea "Unfortunately someone already texted but I put your name next on the wanting to…"
click at [678, 376] on icon "" at bounding box center [679, 373] width 9 height 10
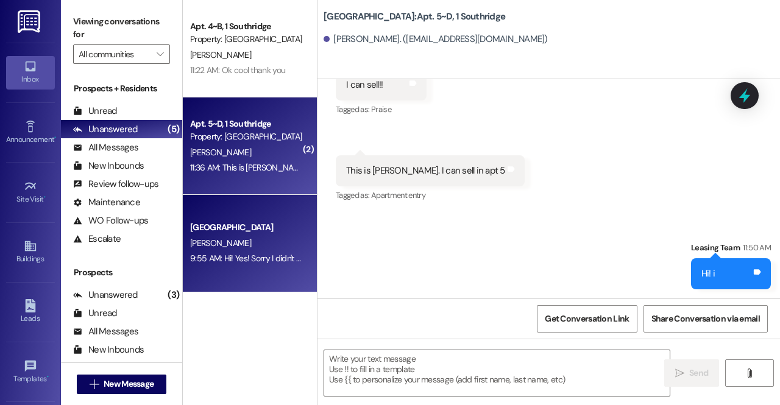
click at [250, 236] on div "[PERSON_NAME]" at bounding box center [246, 243] width 115 height 15
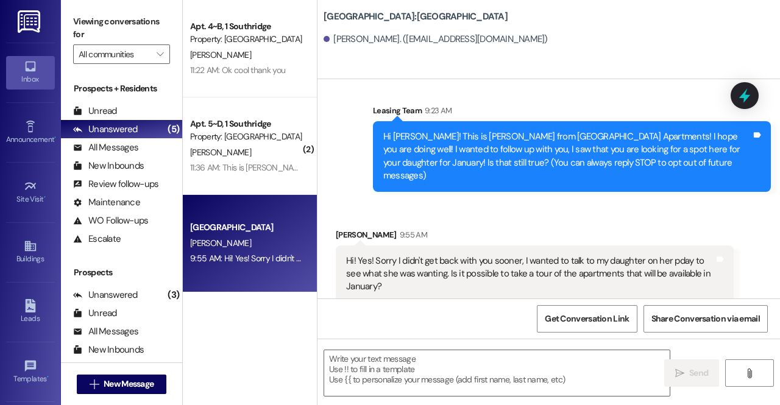
scroll to position [12, 0]
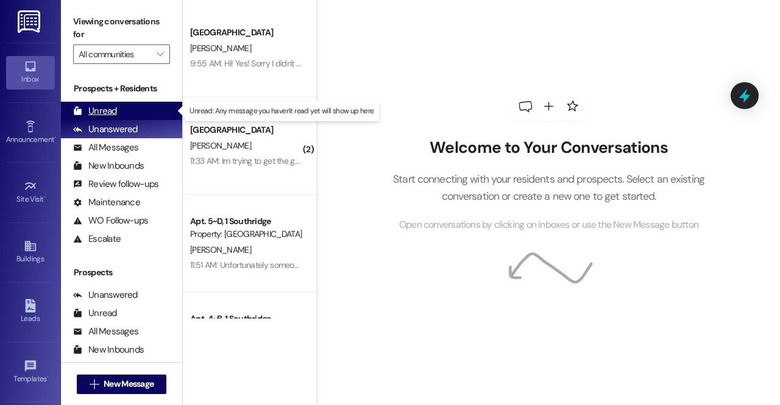
click at [129, 111] on div "Unread (0)" at bounding box center [121, 111] width 121 height 18
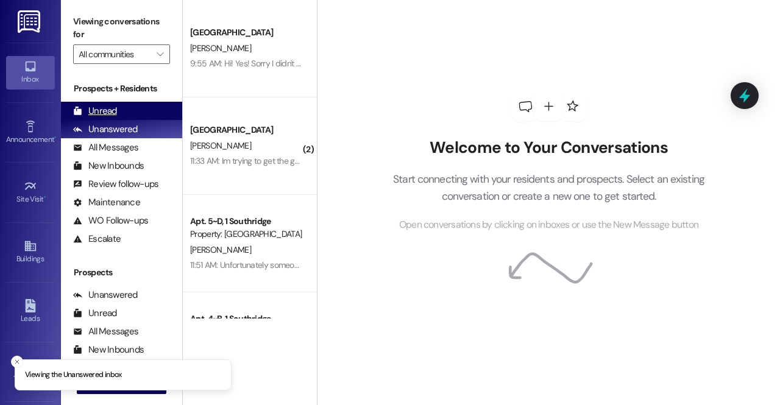
click at [158, 110] on div "Unread (0)" at bounding box center [121, 111] width 121 height 18
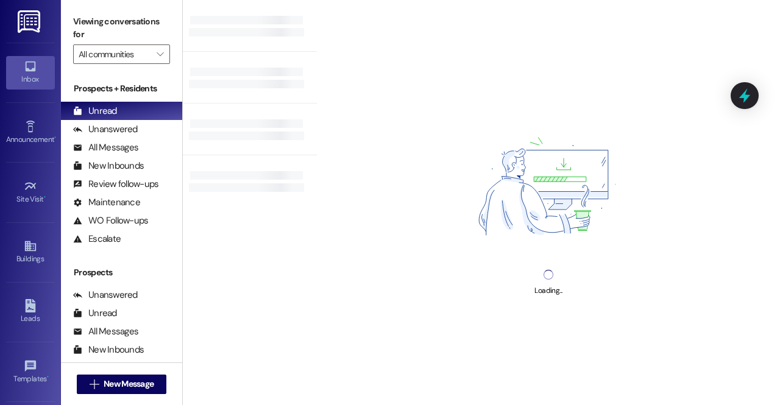
scroll to position [315, 0]
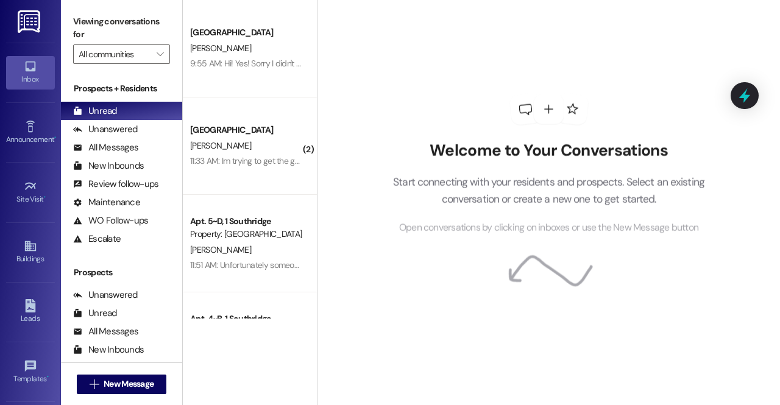
drag, startPoint x: 314, startPoint y: 13, endPoint x: 297, endPoint y: -48, distance: 63.2
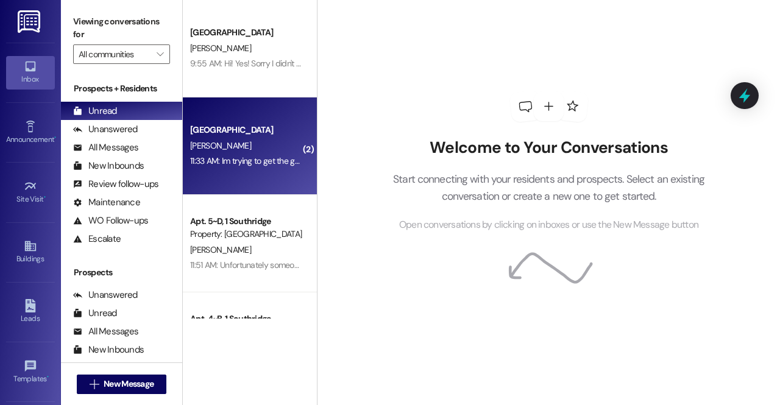
click at [254, 113] on div "Southridge Prospect [PERSON_NAME] 11:33 AM: Im trying to get the guarantor appl…" at bounding box center [250, 145] width 134 height 97
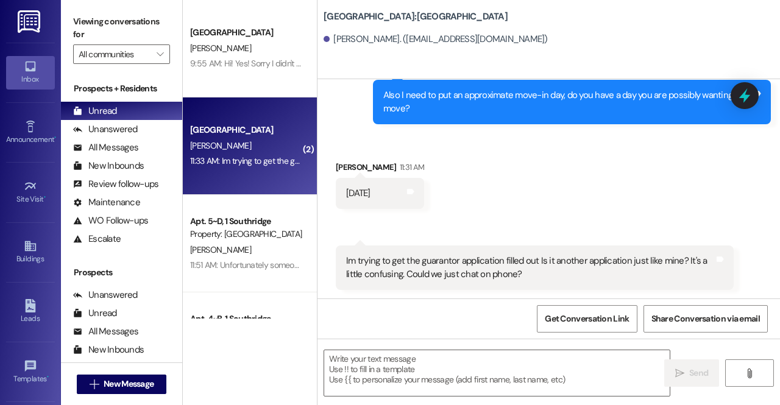
scroll to position [940, 0]
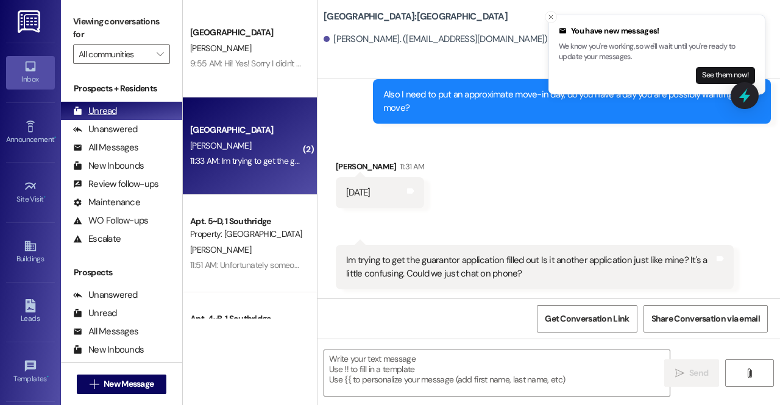
click at [147, 112] on div "Unread (0)" at bounding box center [121, 111] width 121 height 18
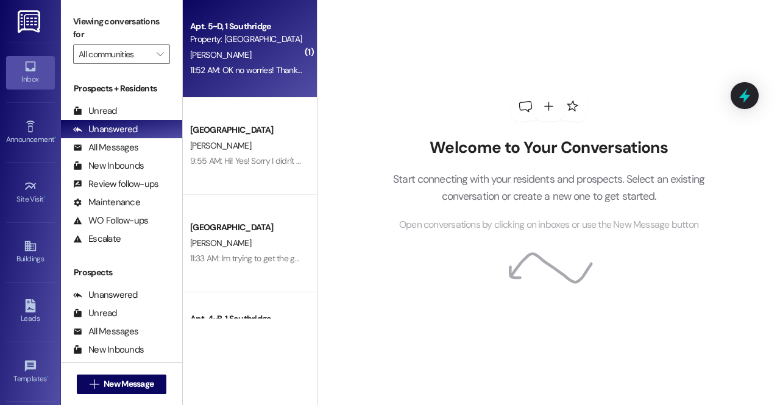
click at [232, 52] on div "S. Travis" at bounding box center [246, 55] width 115 height 15
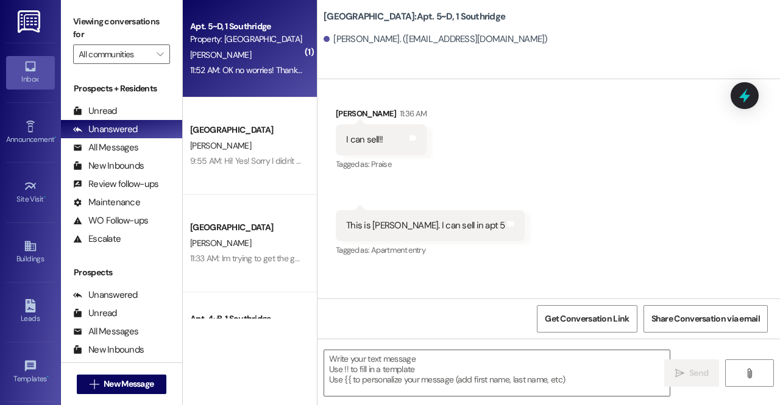
scroll to position [3377, 0]
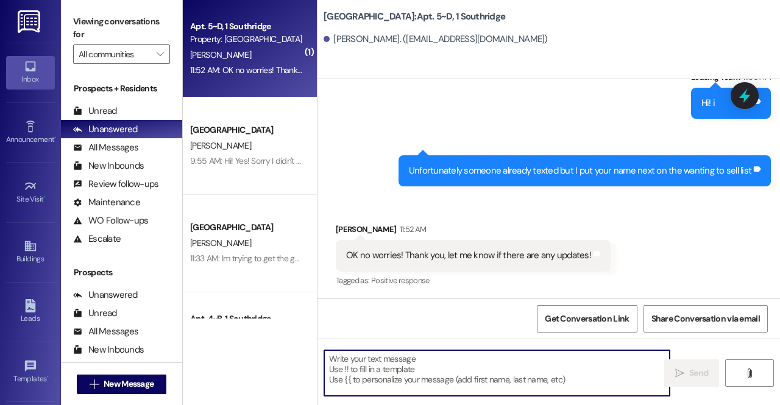
click at [359, 376] on textarea at bounding box center [496, 373] width 345 height 46
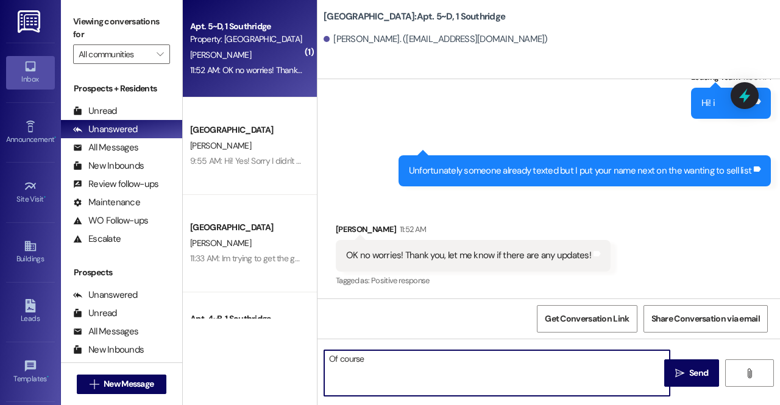
type textarea "Of course!"
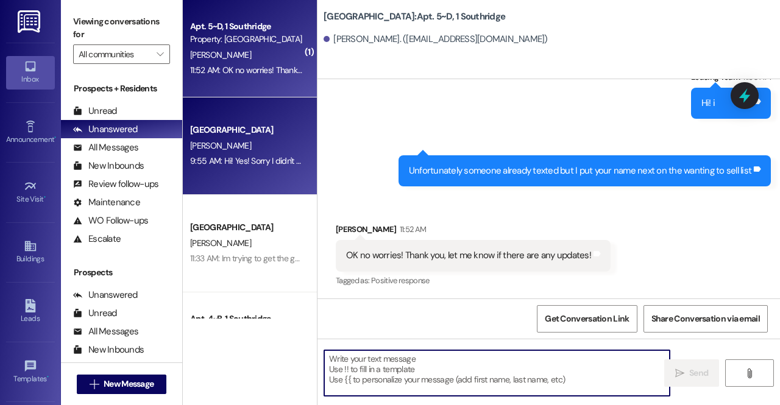
click at [254, 164] on div "9:55 AM: Hi! Yes! Sorry I didn't get back with you sooner, I wanted to talk to …" at bounding box center [558, 160] width 736 height 11
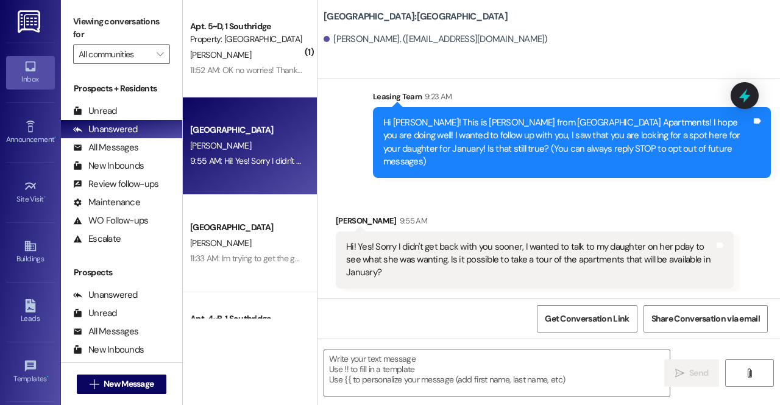
scroll to position [12, 0]
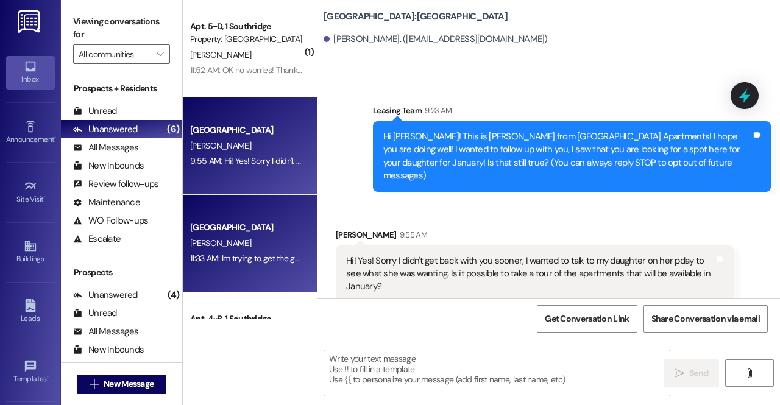
click at [234, 262] on div "11:33 AM: Im trying to get the guarantor application filled out Is it another a…" at bounding box center [450, 258] width 520 height 11
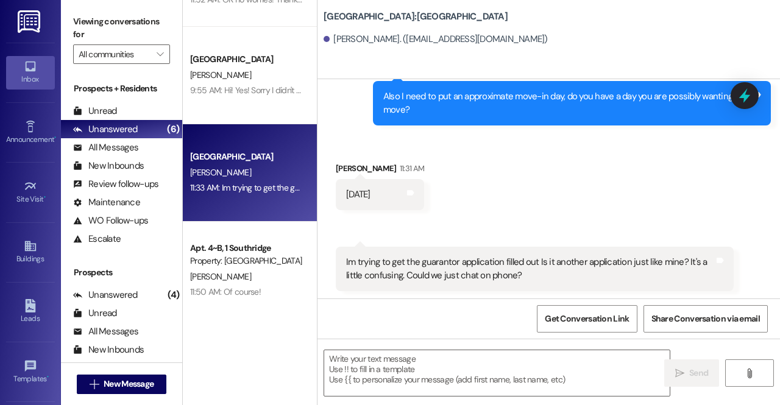
scroll to position [939, 0]
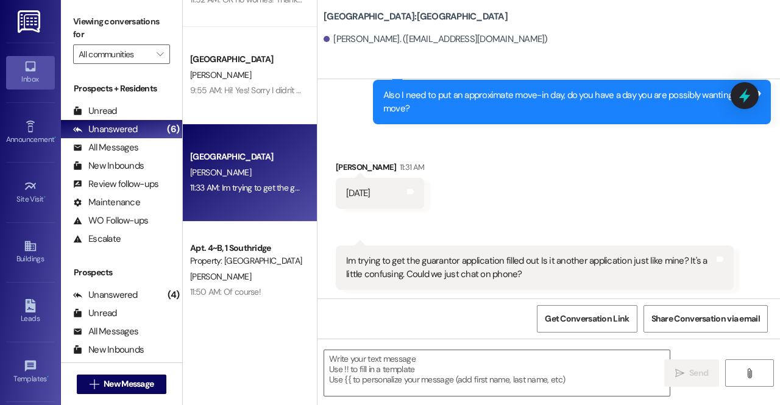
click at [270, 181] on div "11:33 AM: Im trying to get the guarantor application filled out Is it another a…" at bounding box center [246, 187] width 115 height 15
click at [481, 174] on div "Received via SMS Preston Bateman 11:31 AM January 2 Tags and notes Received via…" at bounding box center [548, 216] width 462 height 166
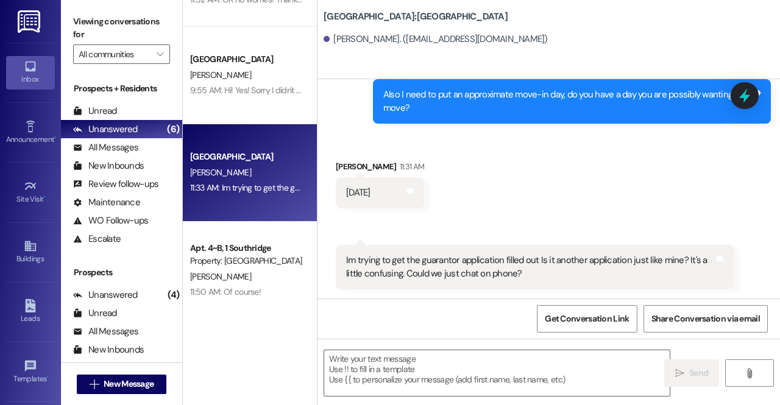
click at [601, 144] on div "Received via SMS Preston Bateman 11:31 AM January 2 Tags and notes Received via…" at bounding box center [548, 216] width 462 height 166
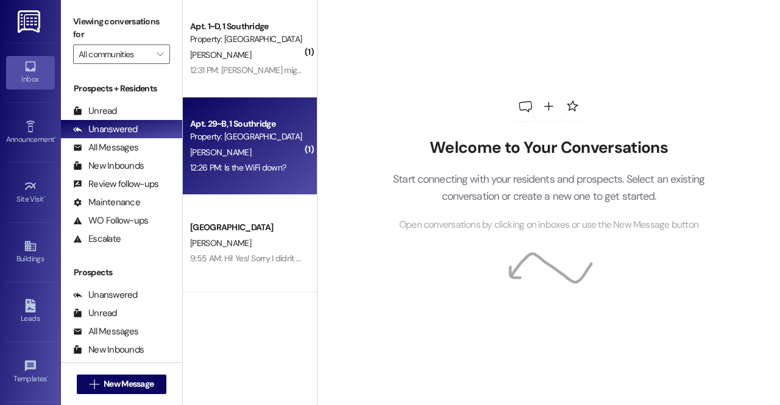
click at [267, 178] on div "Apt. 29~B, 1 Southridge Property: Southridge [PERSON_NAME] 12:26 PM: Is the WiF…" at bounding box center [250, 145] width 134 height 97
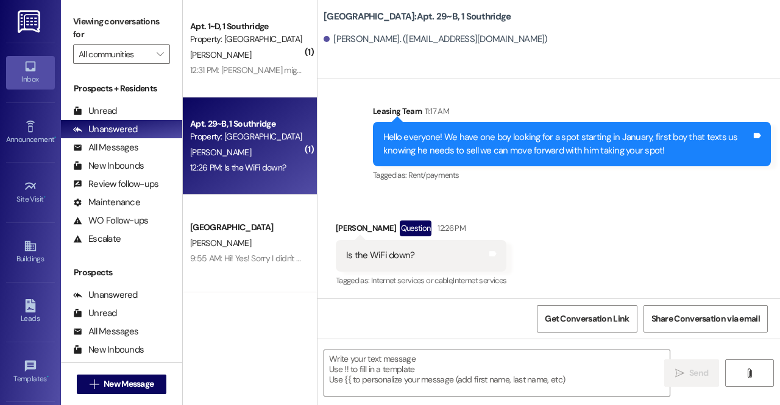
scroll to position [607, 0]
click at [401, 368] on textarea at bounding box center [496, 373] width 345 height 46
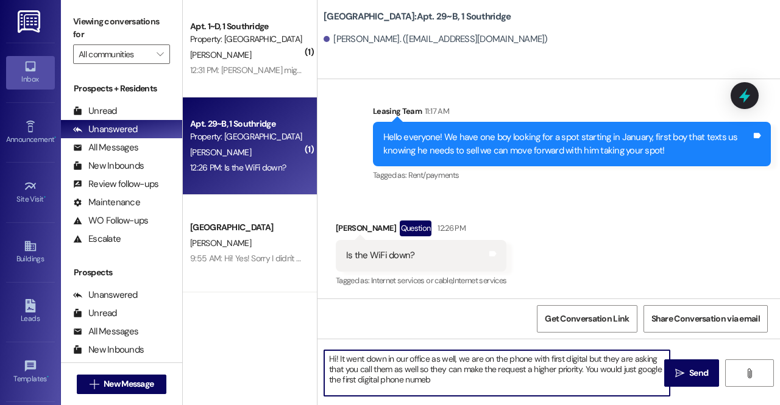
type textarea "Hi! It went down in our office as well, we are on the phone with first digital …"
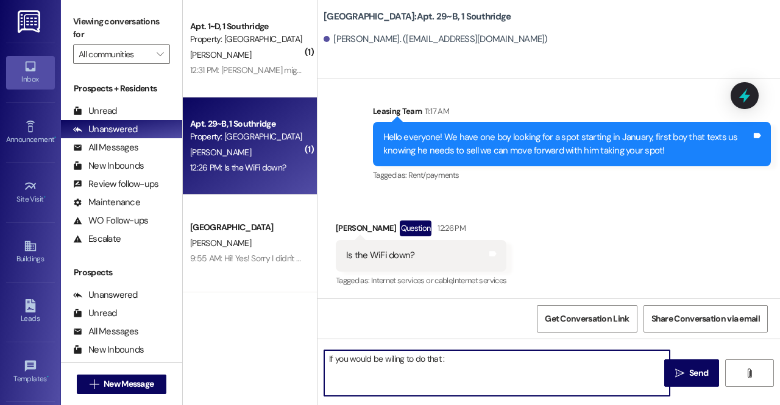
type textarea "If you would be wiling to do that :)"
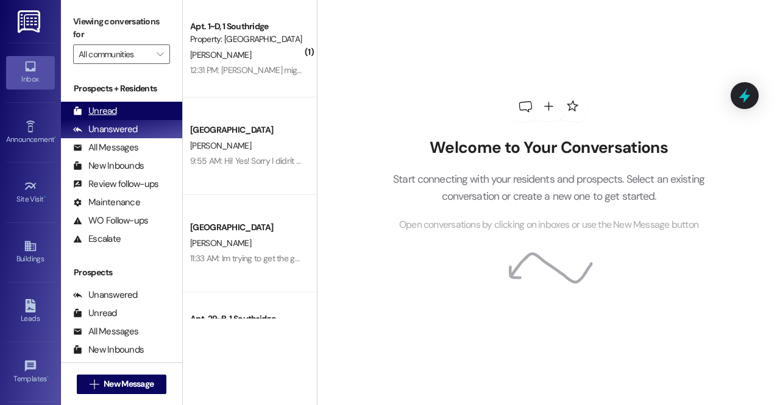
click at [142, 116] on div "Unread (0)" at bounding box center [121, 111] width 121 height 18
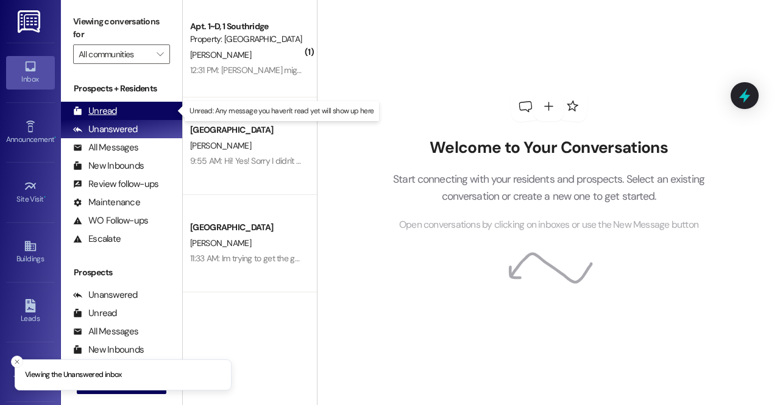
click at [141, 119] on div "Unread (0)" at bounding box center [121, 111] width 121 height 18
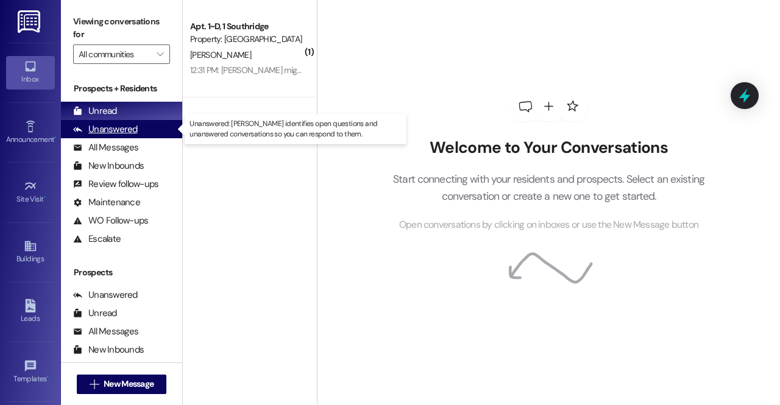
click at [149, 122] on div "Unanswered (0)" at bounding box center [121, 129] width 121 height 18
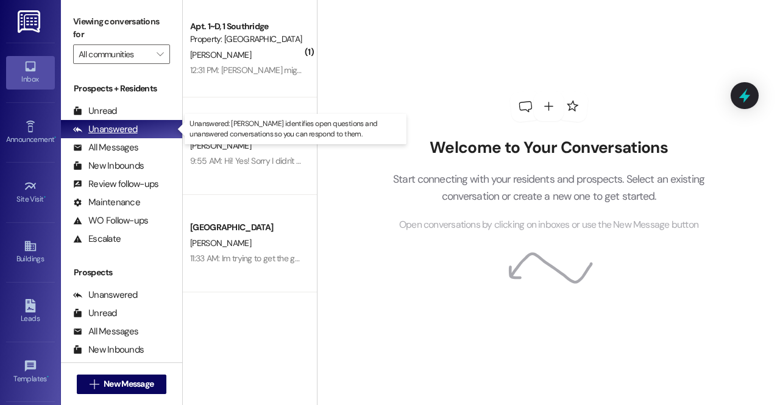
click at [149, 122] on div "Unanswered (0)" at bounding box center [121, 129] width 121 height 18
click at [691, 358] on div "Welcome to Your Conversations Start connecting with your residents and prospect…" at bounding box center [548, 202] width 463 height 405
